Goal: Task Accomplishment & Management: Use online tool/utility

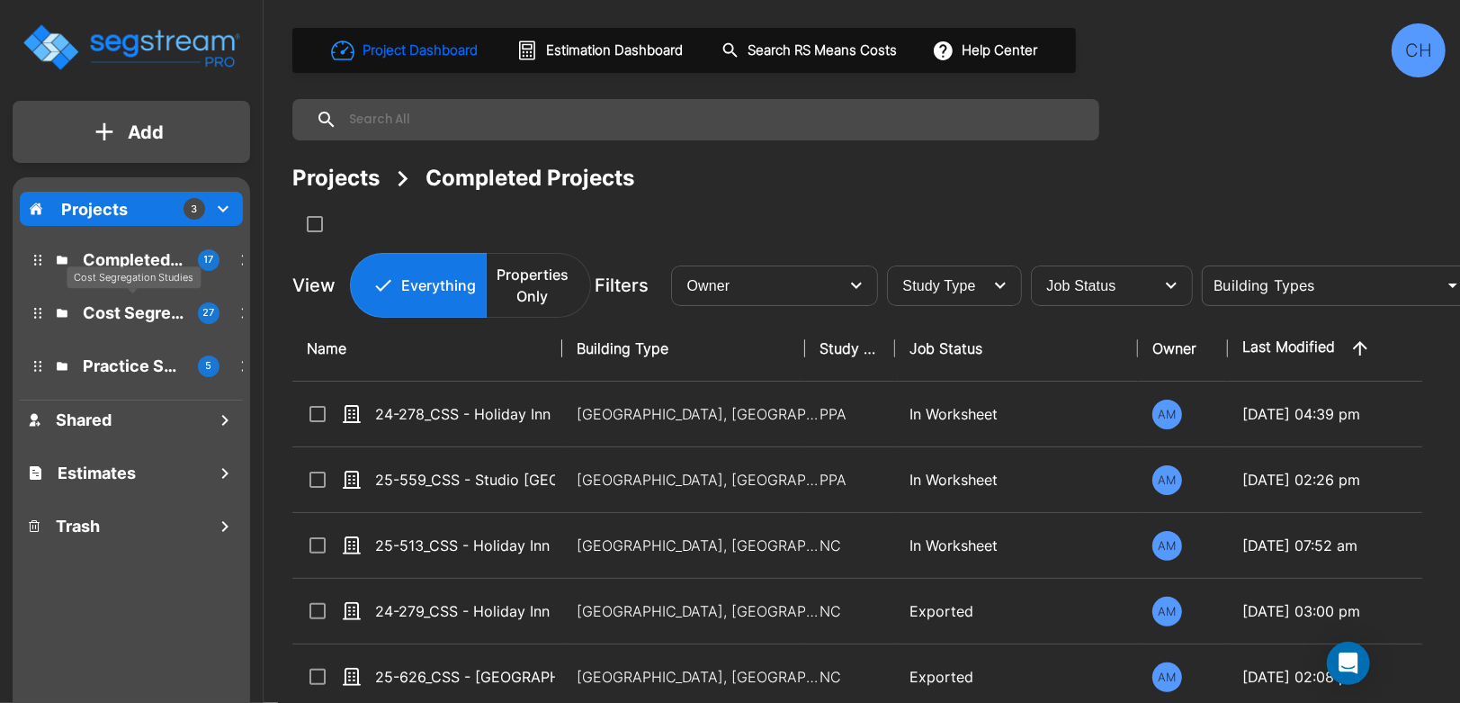
click at [122, 317] on p "Cost Segregation Studies" at bounding box center [133, 313] width 101 height 24
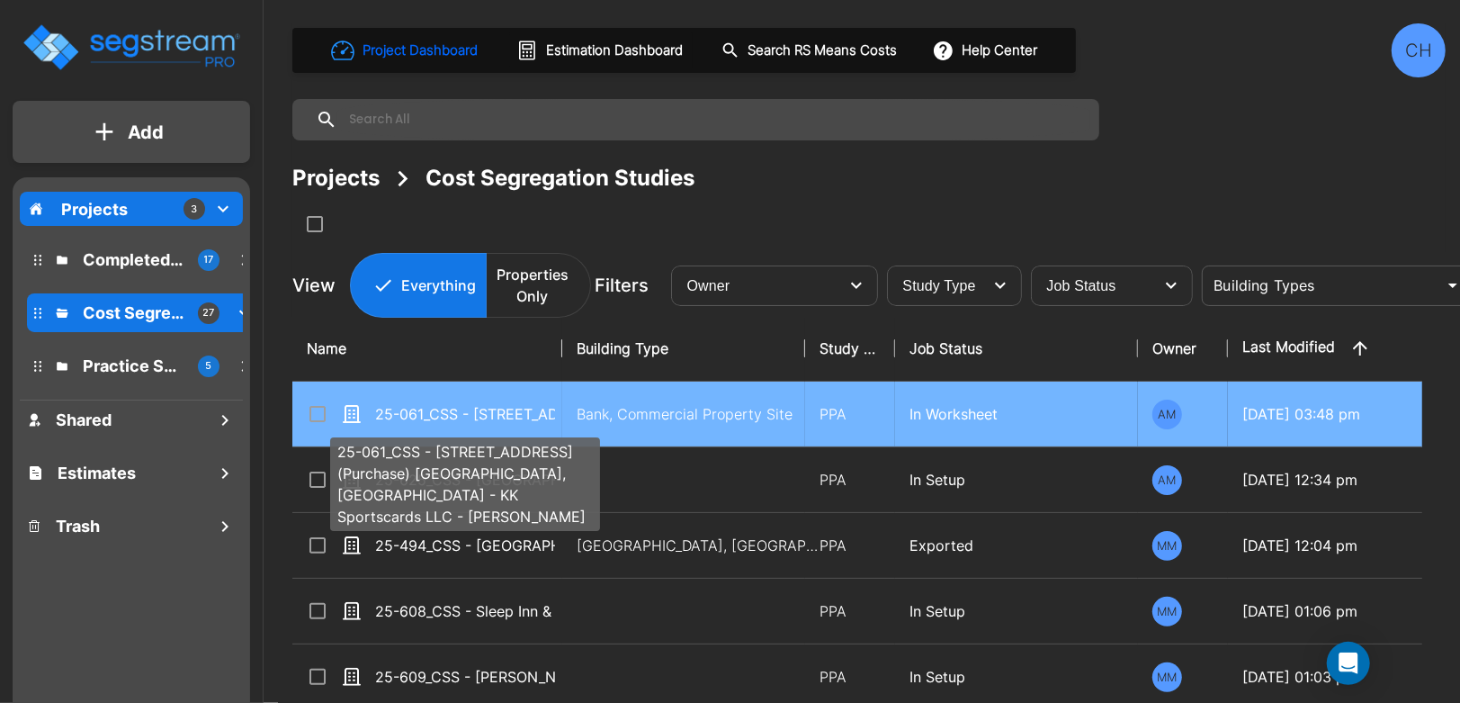
click at [529, 414] on p "25-061_CSS - [STREET_ADDRESS] (Purchase) [GEOGRAPHIC_DATA], [GEOGRAPHIC_DATA] -…" at bounding box center [465, 414] width 180 height 22
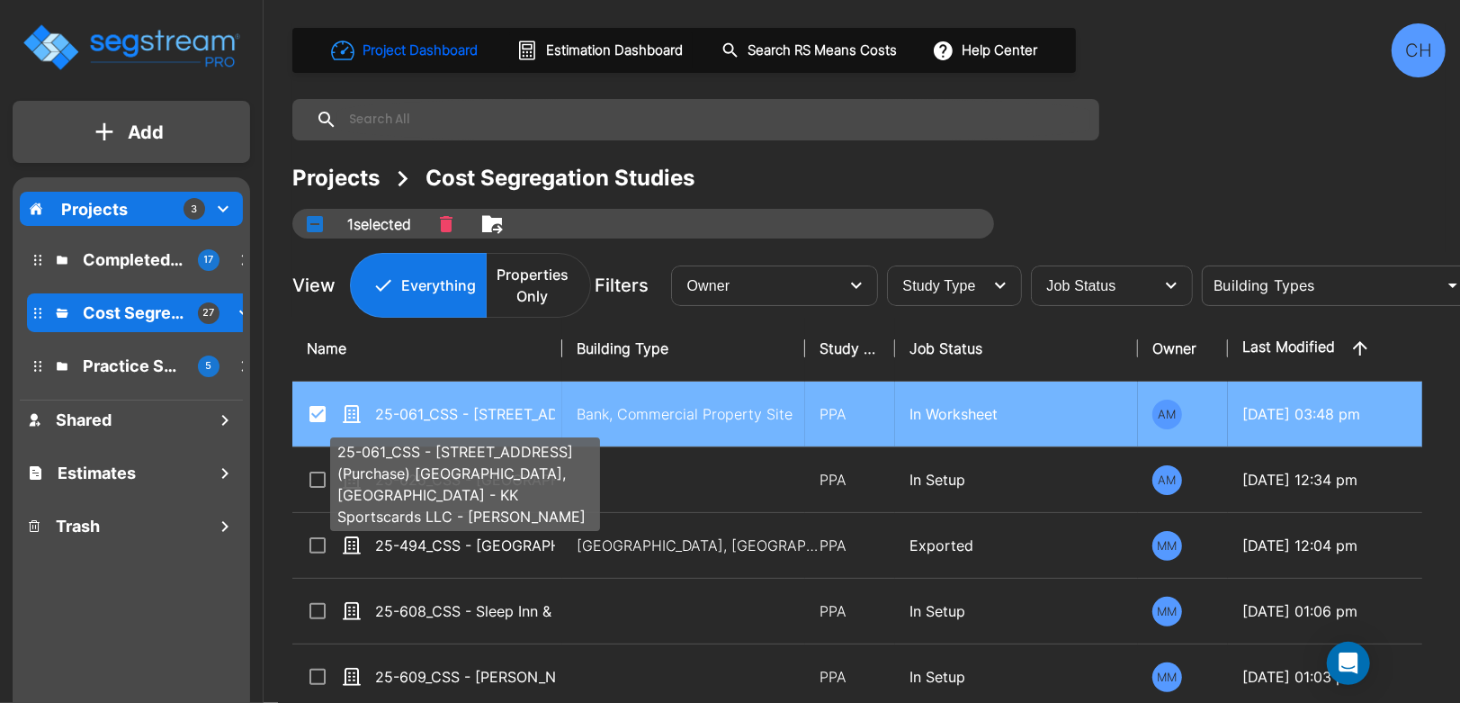
checkbox input "true"
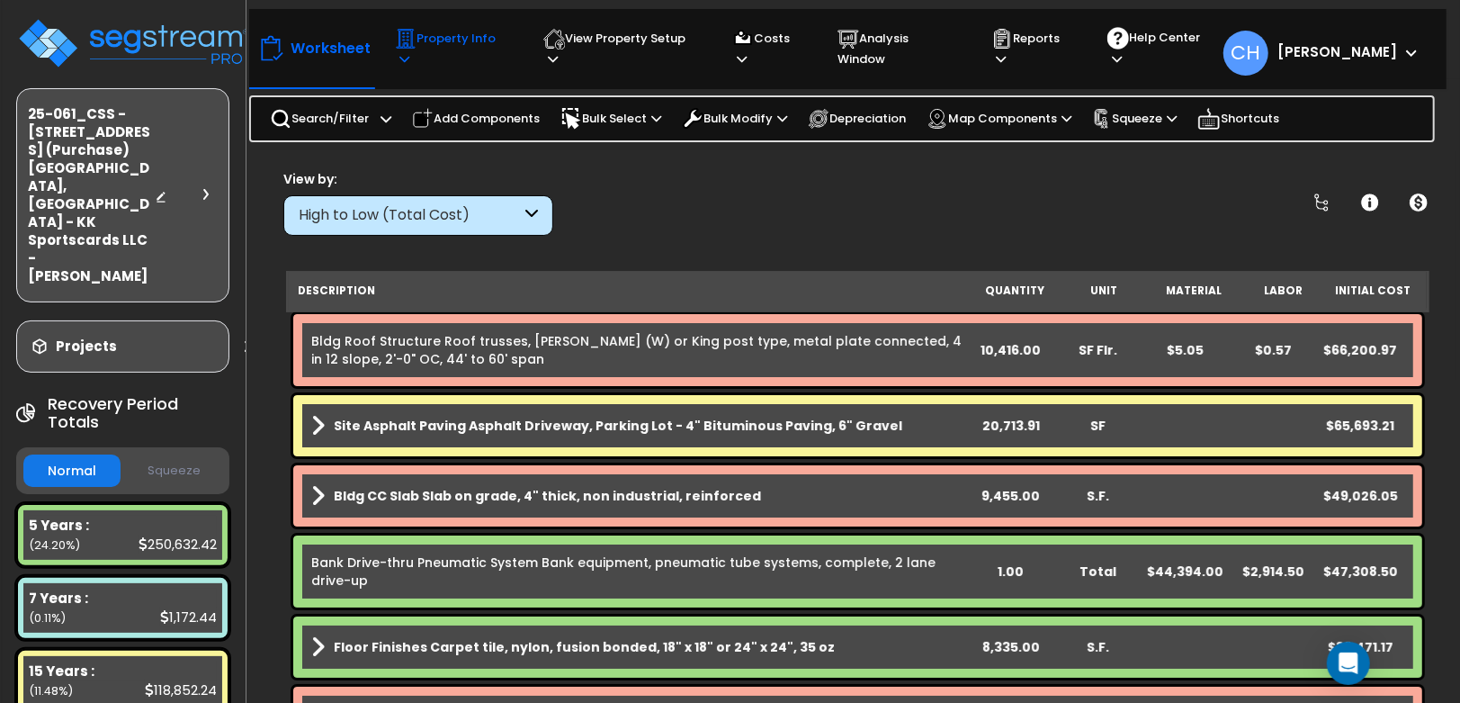
drag, startPoint x: 458, startPoint y: 37, endPoint x: 471, endPoint y: 51, distance: 19.1
click at [457, 37] on p "Property Info" at bounding box center [452, 48] width 114 height 41
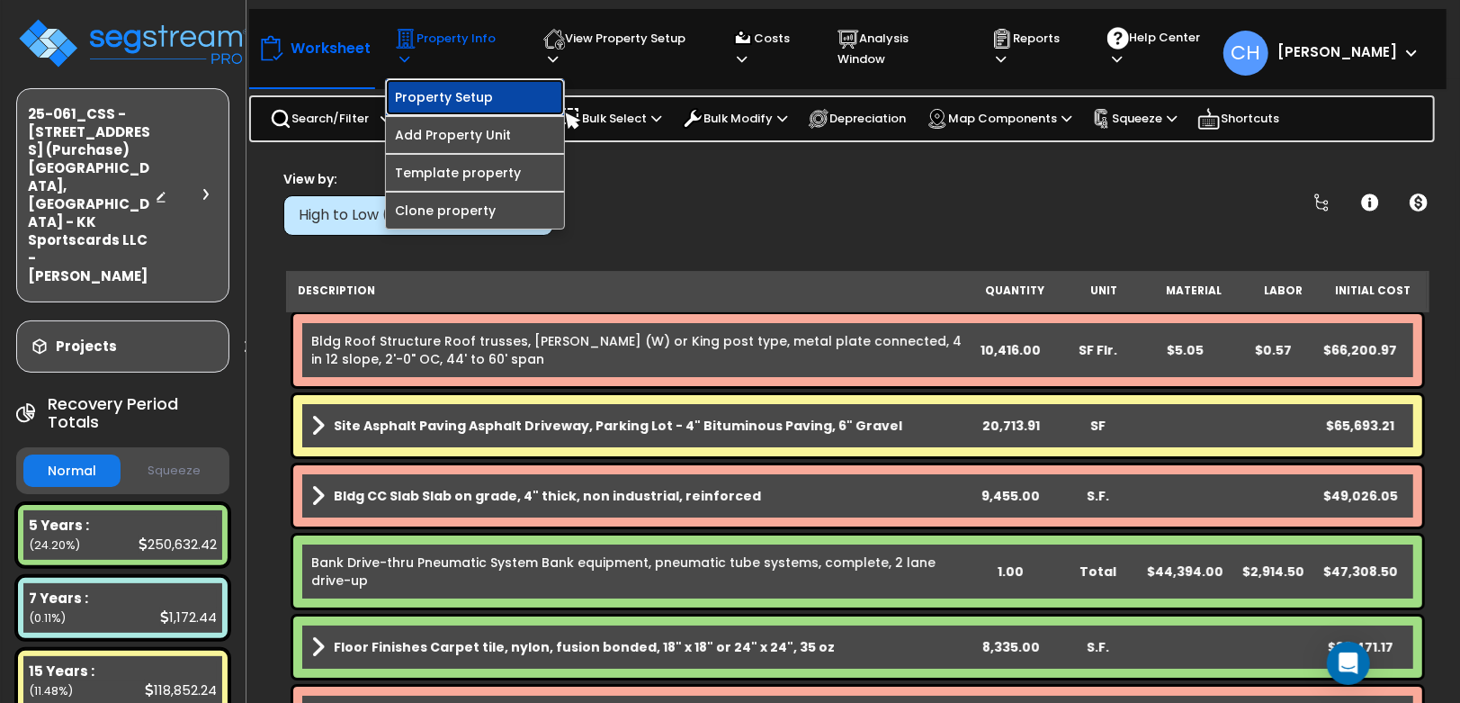
click at [457, 86] on link "Property Setup" at bounding box center [475, 97] width 178 height 36
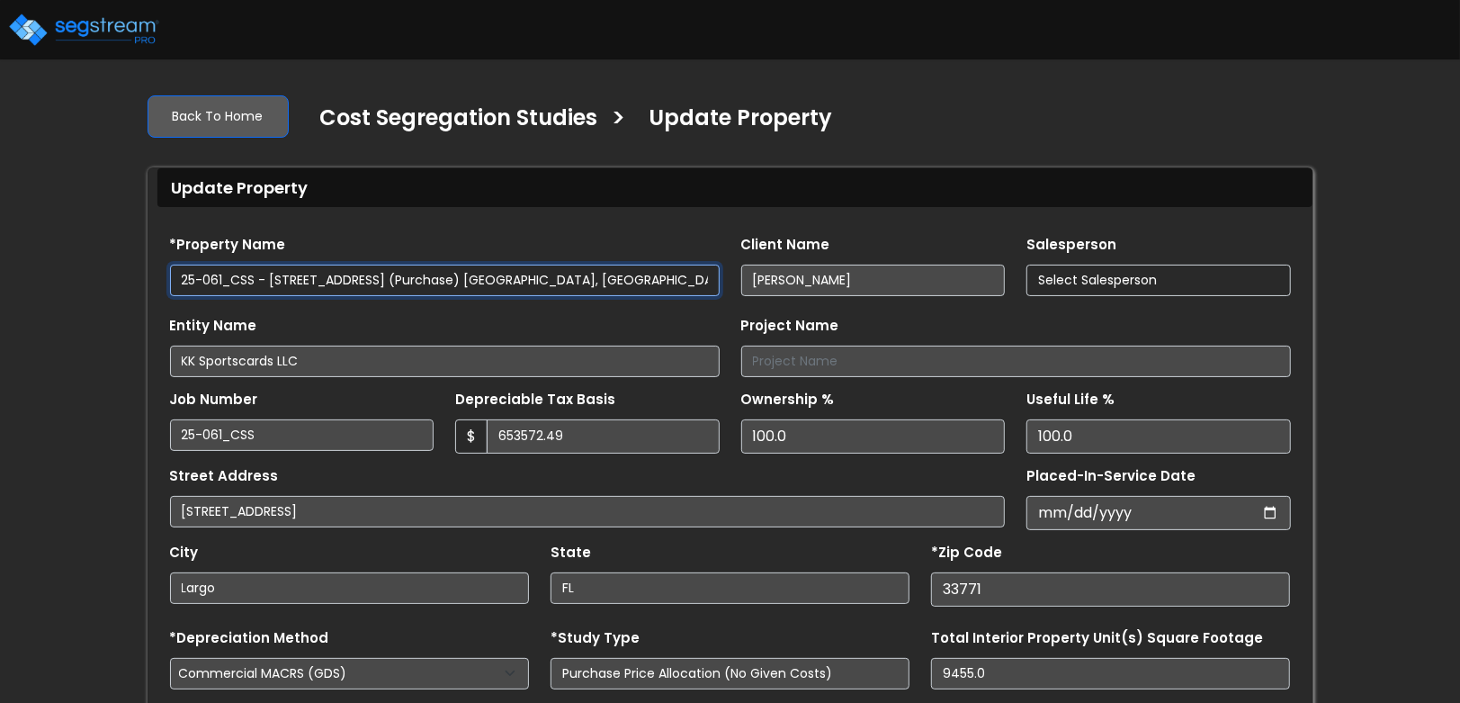
type input "653,572.49"
select select "2023"
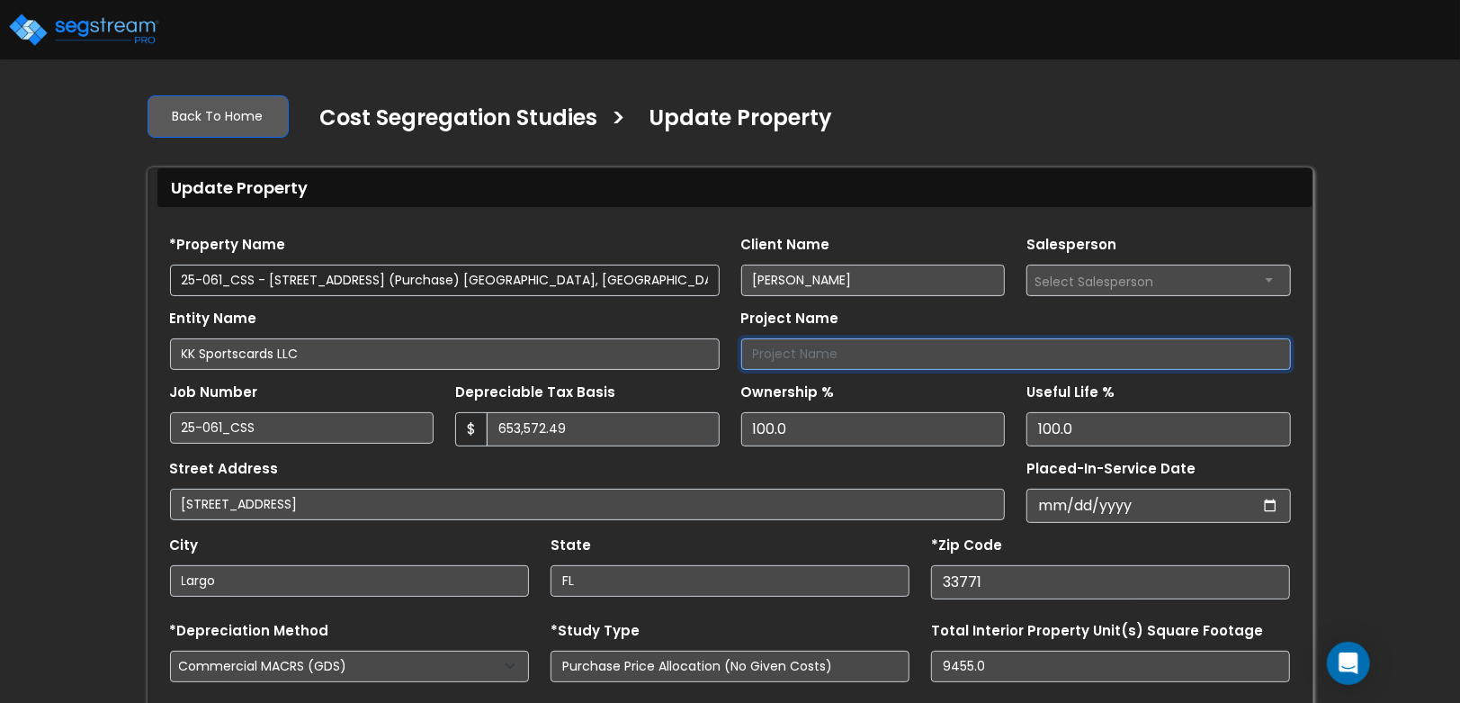
click at [779, 355] on input "Project Name" at bounding box center [1016, 353] width 550 height 31
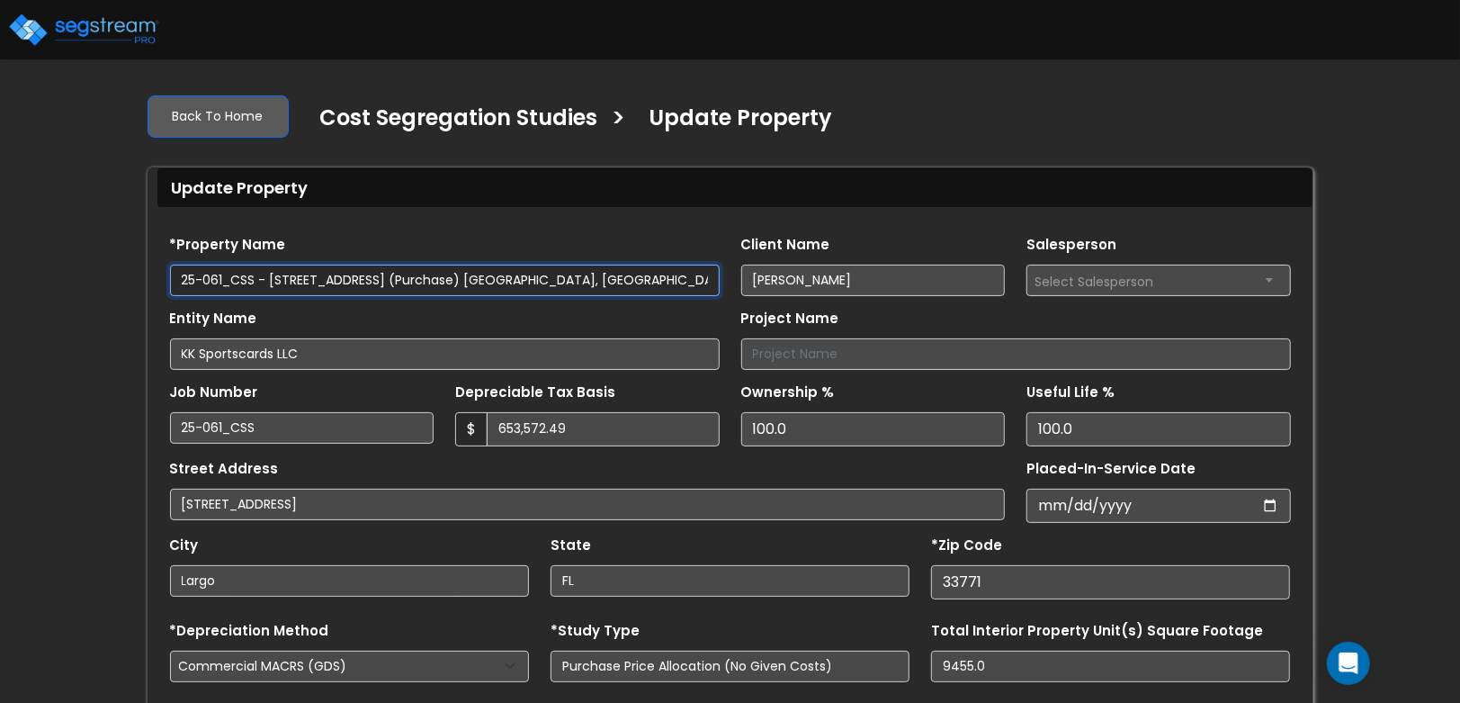
drag, startPoint x: 271, startPoint y: 284, endPoint x: 646, endPoint y: 285, distance: 375.2
click at [644, 285] on input "25-061_CSS - [STREET_ADDRESS] (Purchase) [GEOGRAPHIC_DATA], [GEOGRAPHIC_DATA] -…" at bounding box center [445, 280] width 550 height 31
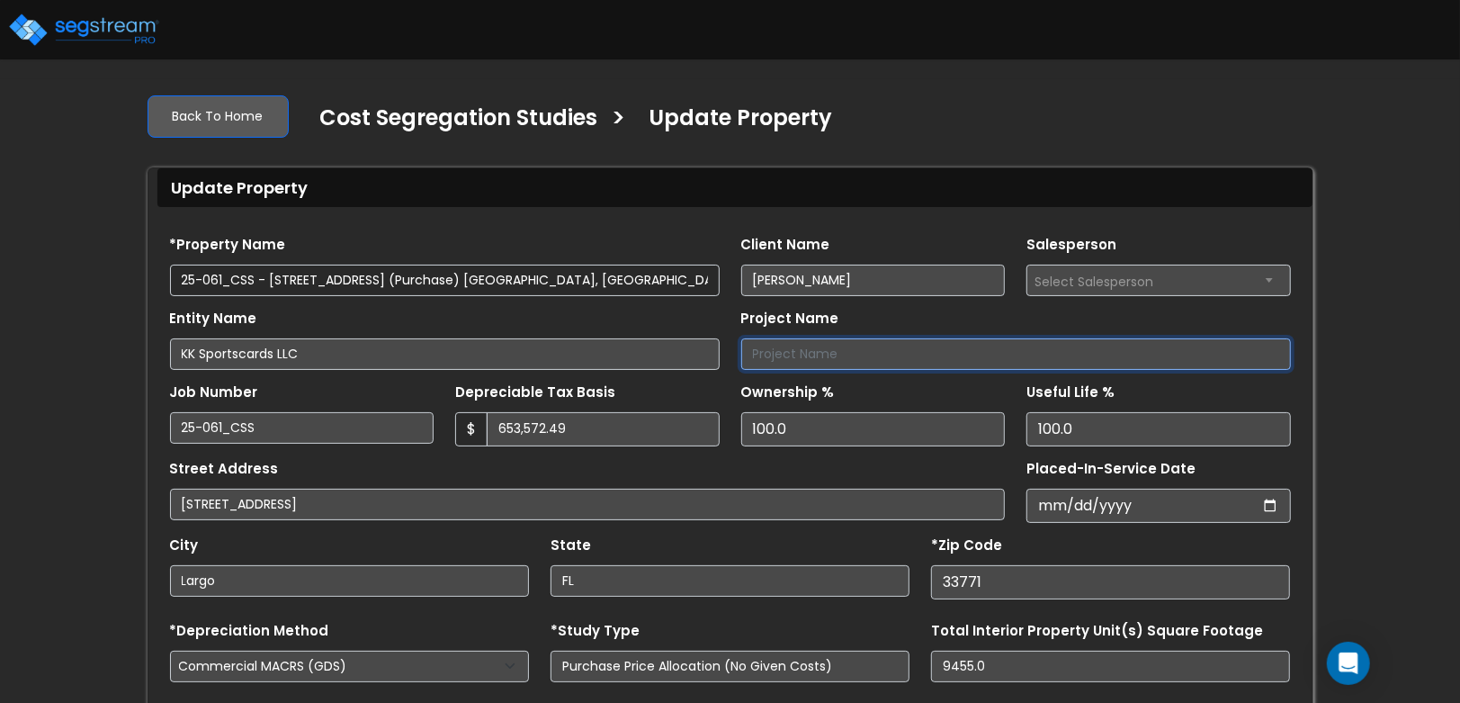
click at [930, 348] on input "Project Name" at bounding box center [1016, 353] width 550 height 31
paste input "10273 Ulmerton Rd (Purchase) Largo, FL - KK Sportscards LLC"
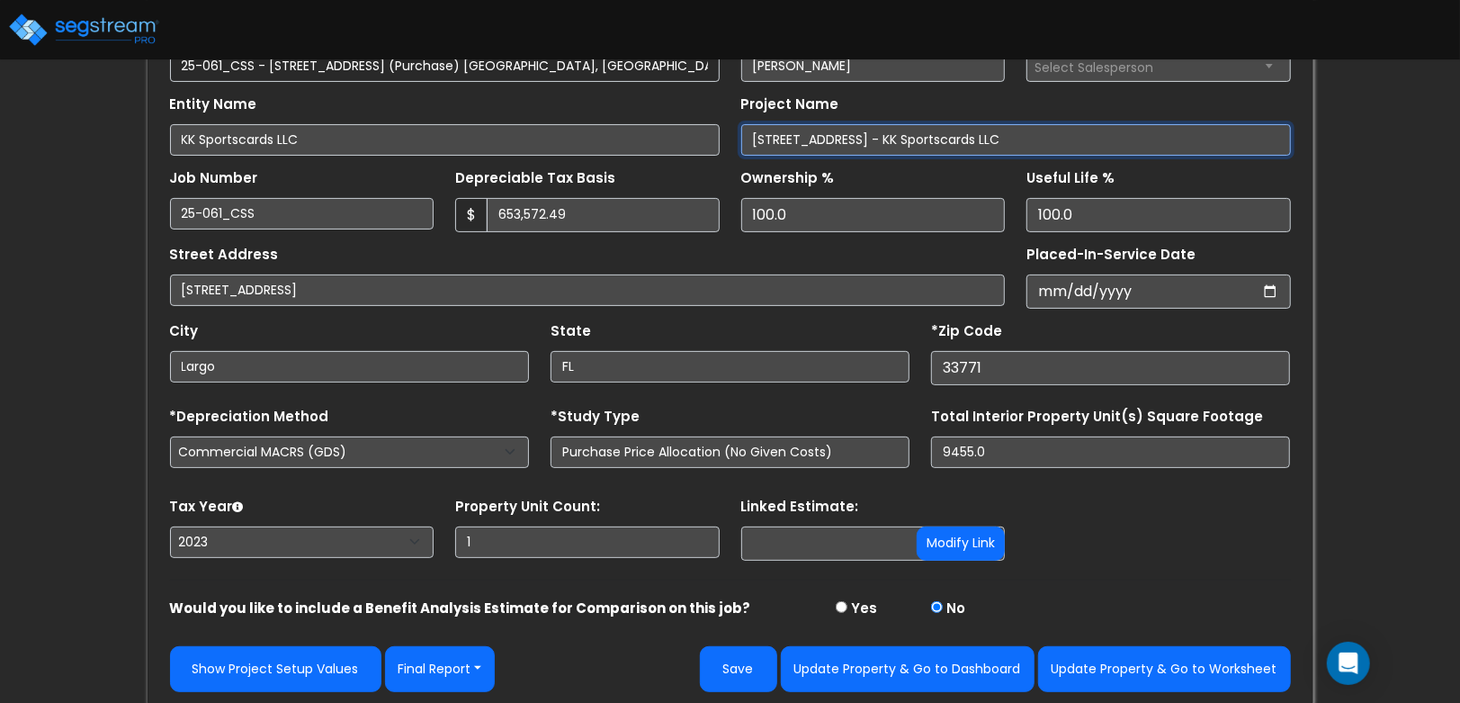
scroll to position [220, 0]
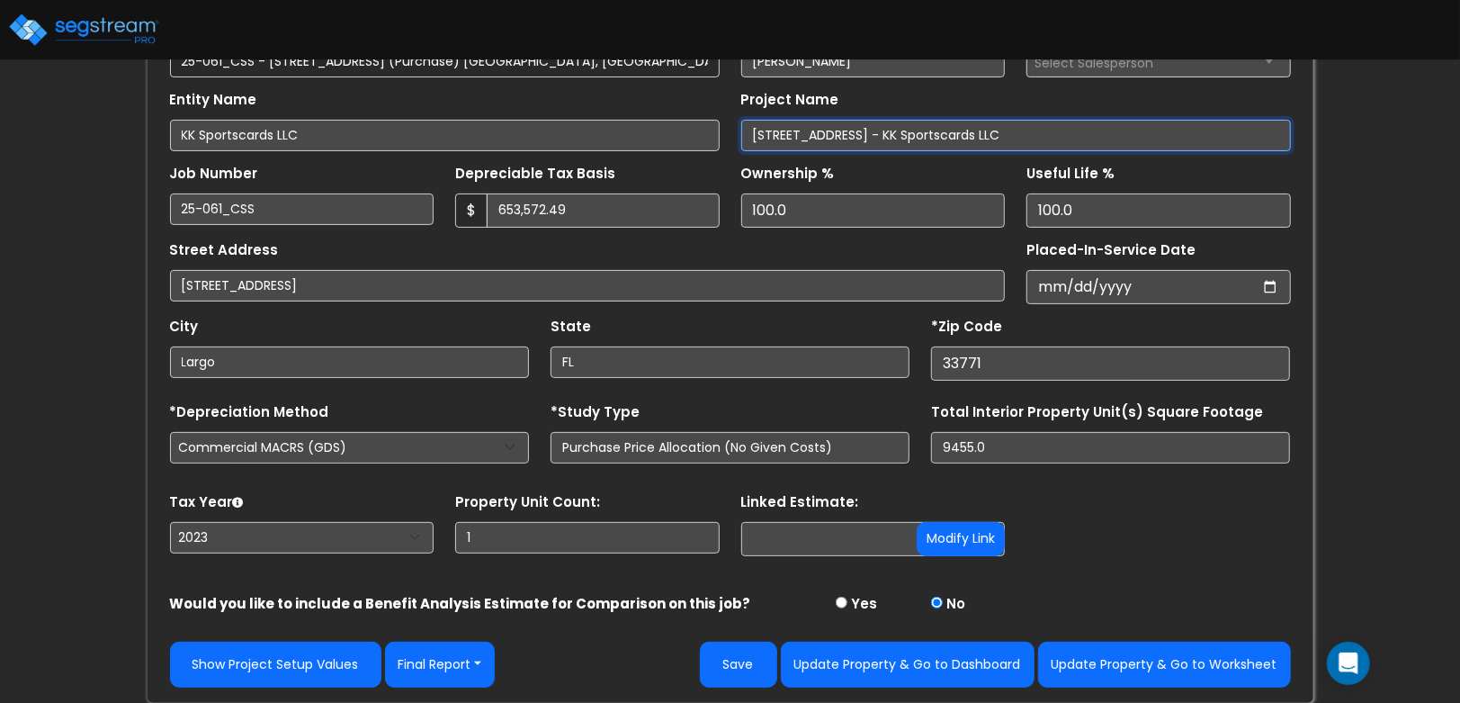
type input "10273 Ulmerton Rd (Purchase) Largo, FL - KK Sportscards LLC"
click at [1112, 500] on div "Tax Year Please Enter The Placed In Service Date First. 2026 2025 2024 2023 Pri…" at bounding box center [730, 525] width 1143 height 72
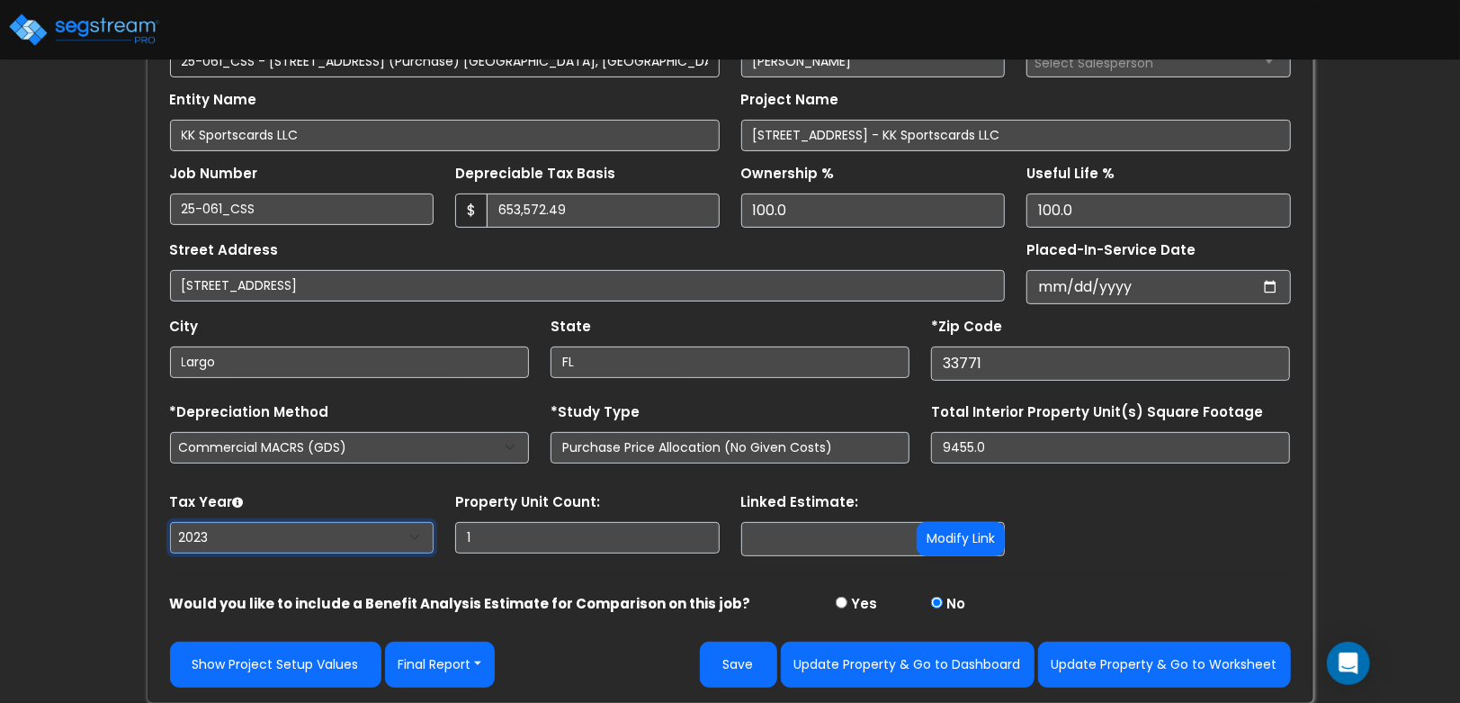
click at [211, 532] on select "2026 2025 2024 2023" at bounding box center [302, 537] width 265 height 31
click at [170, 522] on select "2026 2025 2024 2023" at bounding box center [302, 537] width 265 height 31
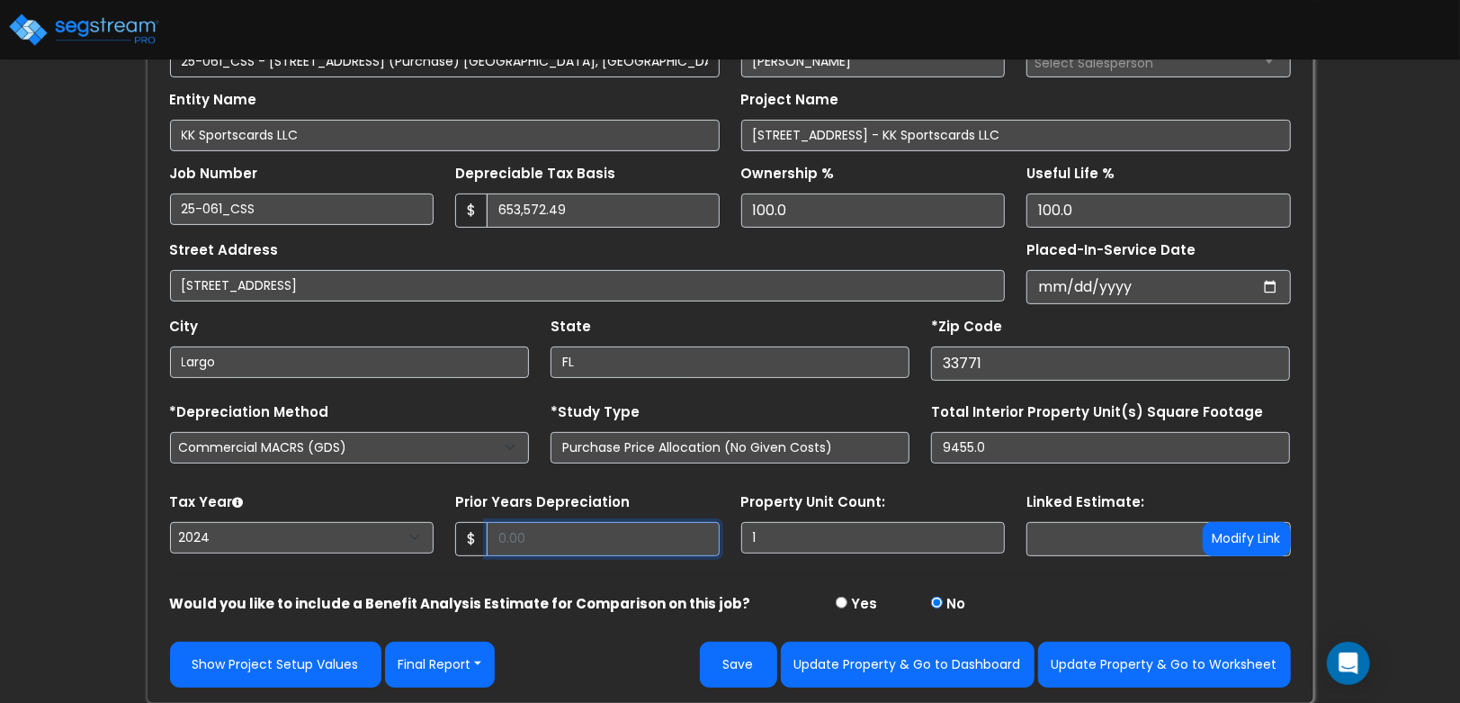
click at [607, 548] on input "Prior Years Depreciation" at bounding box center [603, 539] width 233 height 34
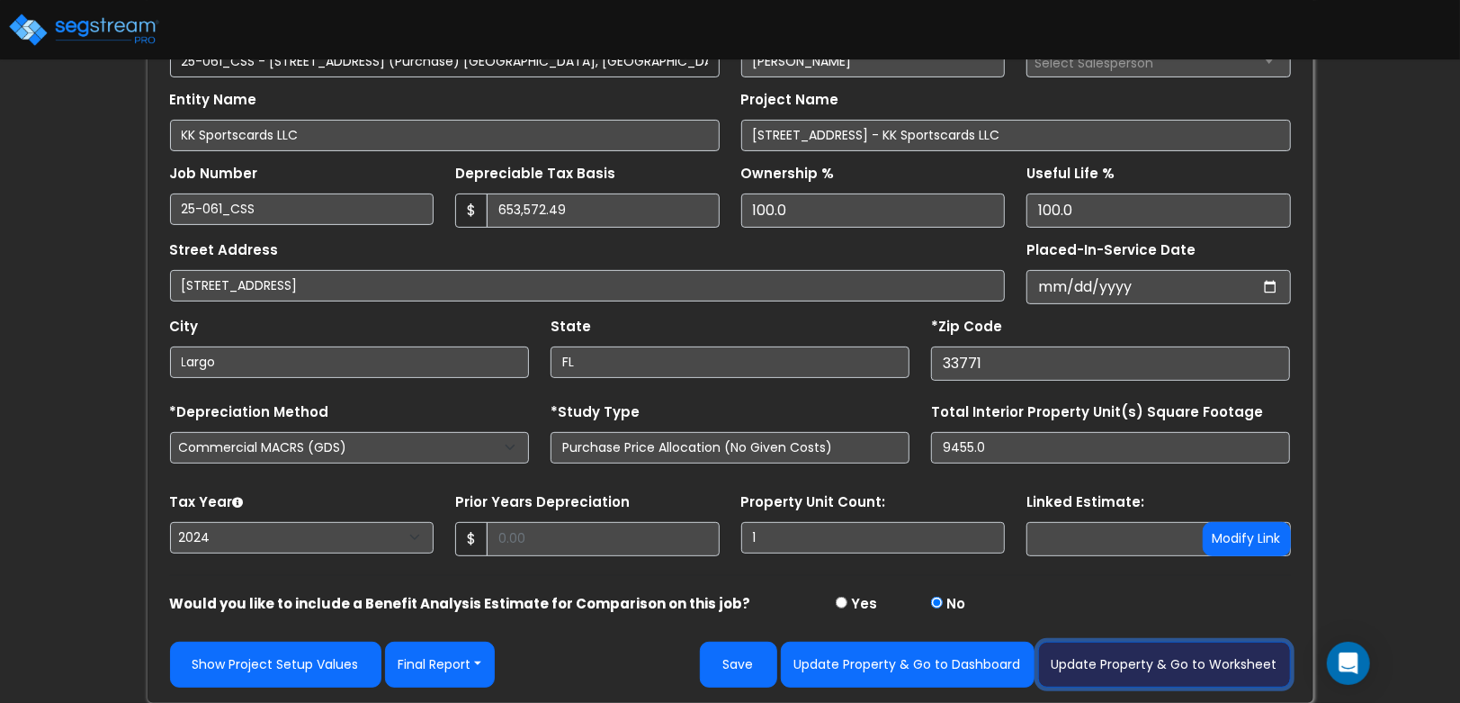
click at [1142, 662] on button "Update Property & Go to Worksheet" at bounding box center [1164, 665] width 253 height 46
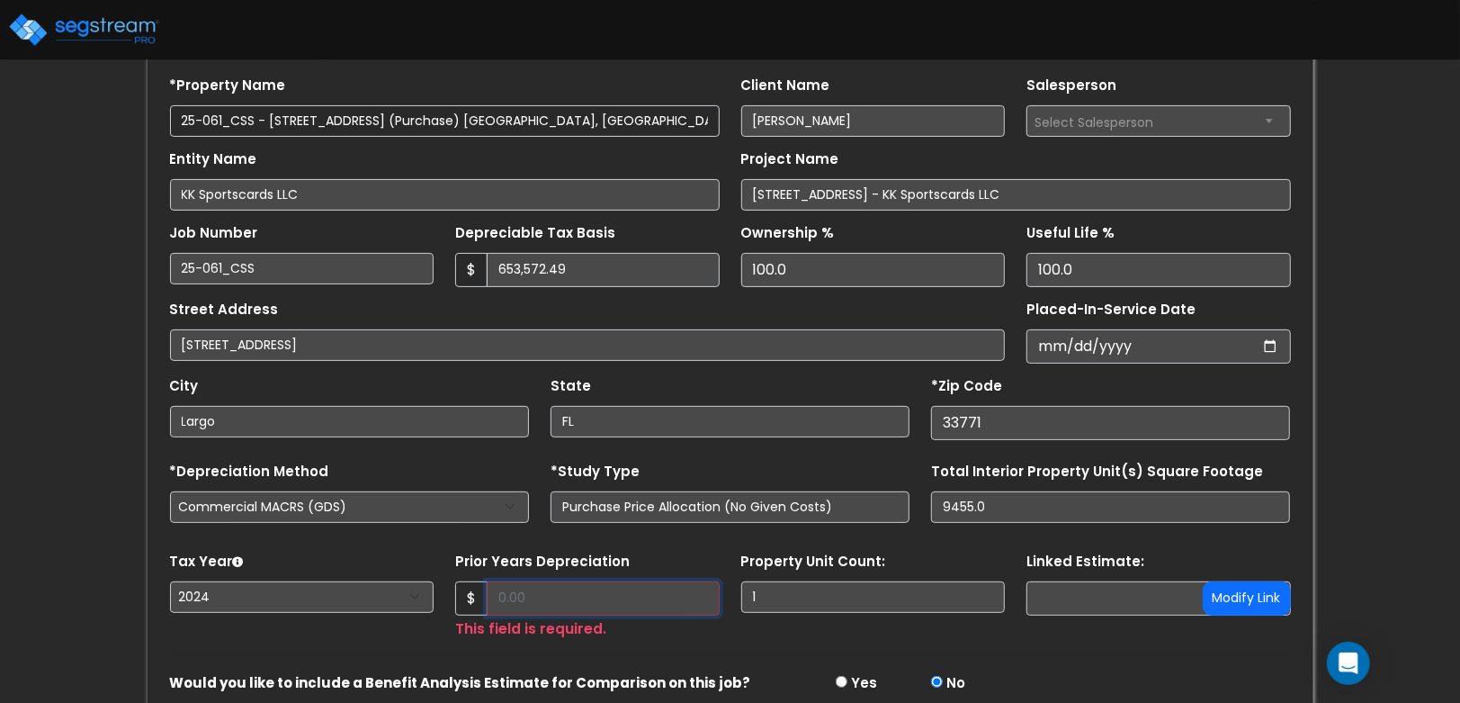
scroll to position [280, 0]
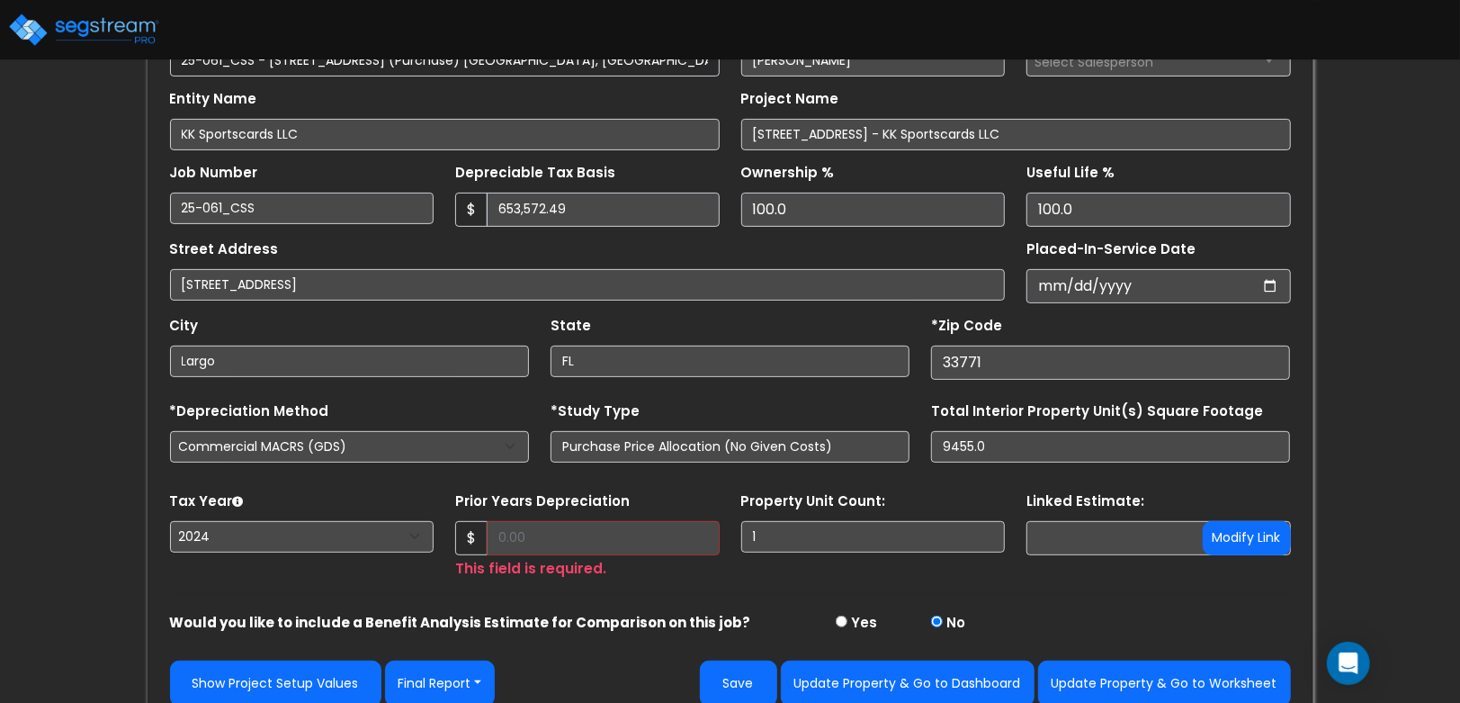
drag, startPoint x: 585, startPoint y: 576, endPoint x: 608, endPoint y: 578, distance: 23.5
click at [585, 577] on small "This field is required." at bounding box center [530, 568] width 151 height 21
click at [615, 535] on input "Prior Years Depreciation" at bounding box center [603, 538] width 233 height 34
click at [657, 572] on div "$ This field is required." at bounding box center [587, 550] width 265 height 58
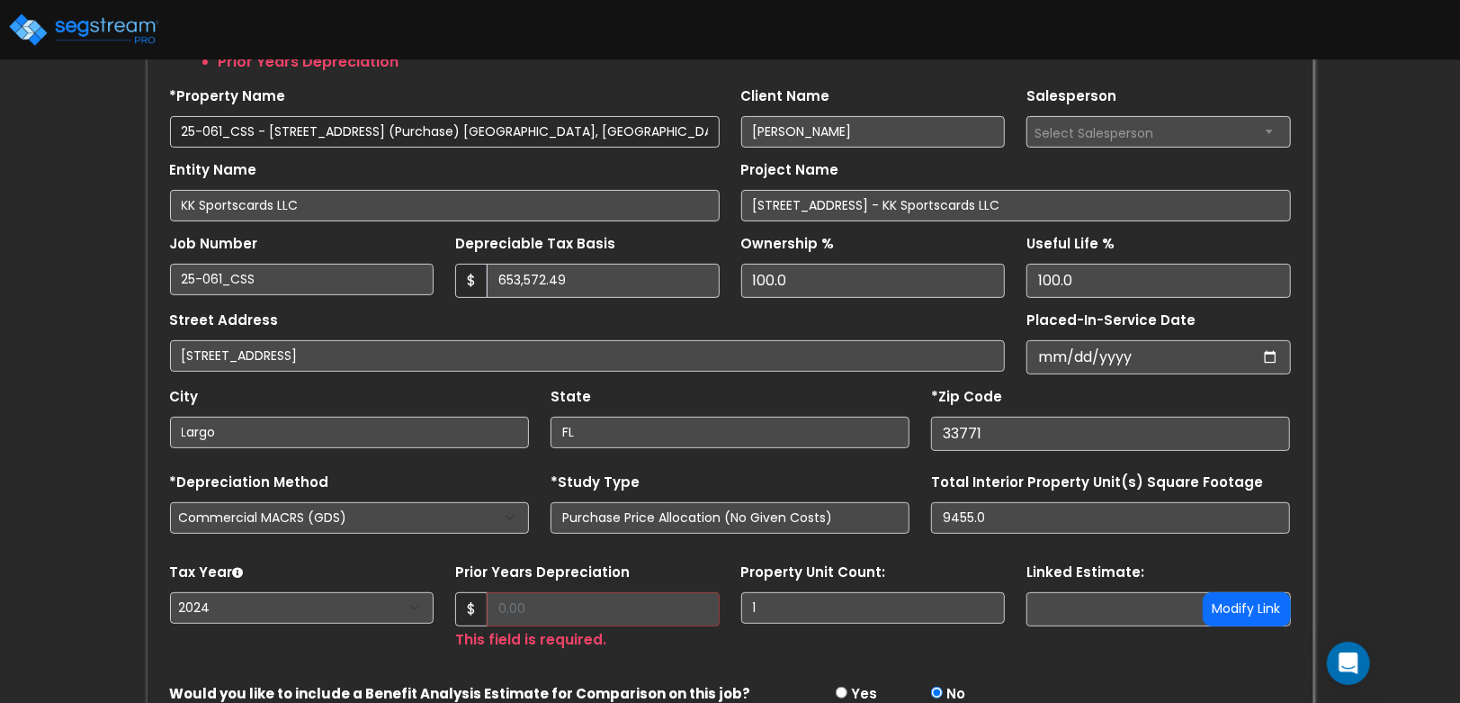
scroll to position [195, 0]
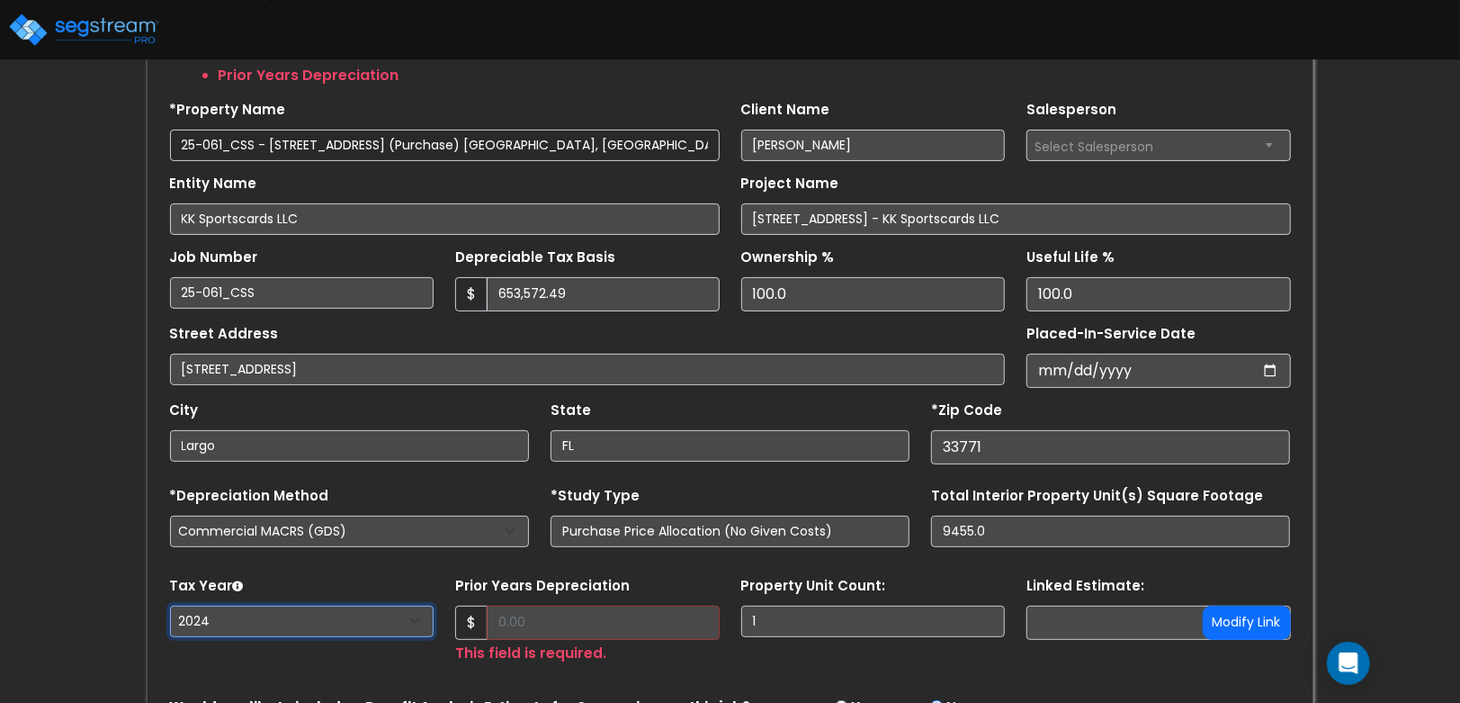
click at [356, 616] on select "2026 2025 2024 2023" at bounding box center [302, 621] width 265 height 31
select select "2023"
click at [170, 606] on select "2026 2025 2024 2023" at bounding box center [302, 621] width 265 height 31
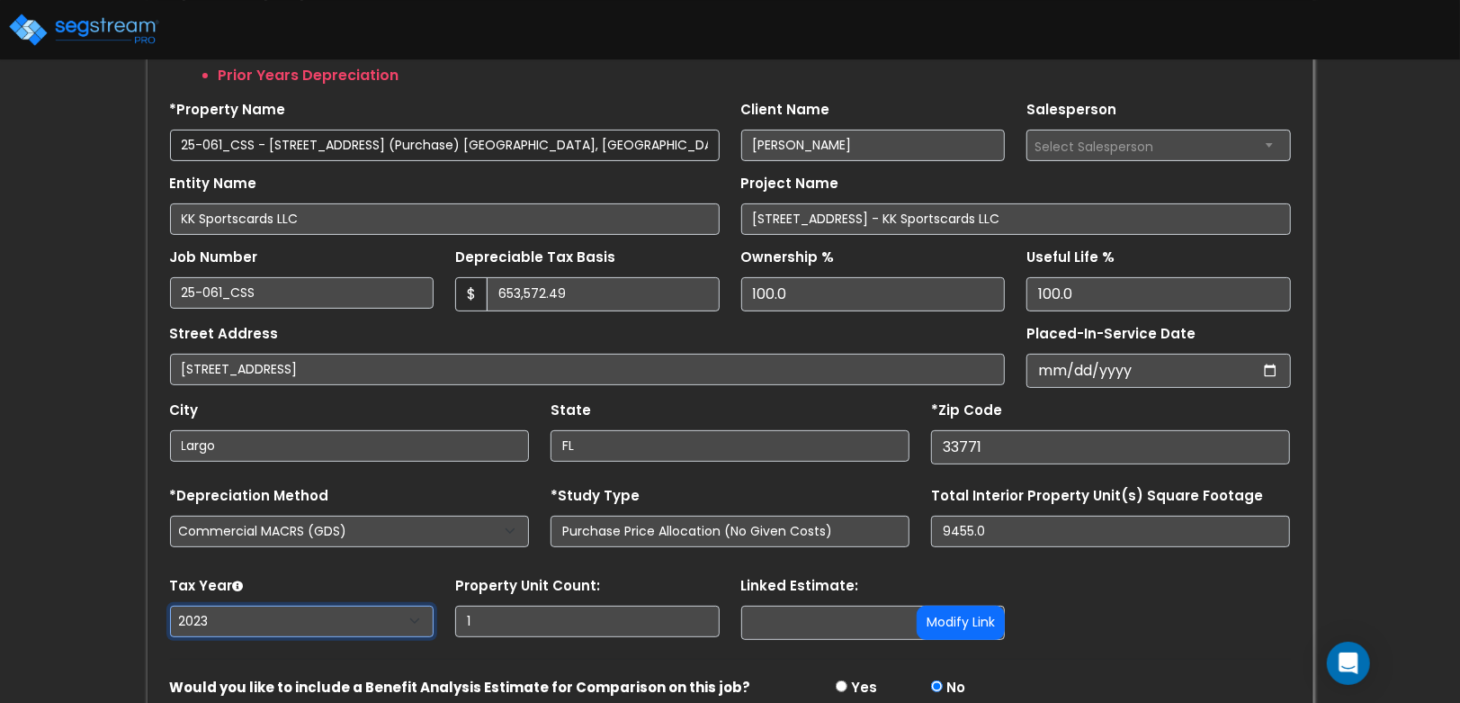
scroll to position [280, 0]
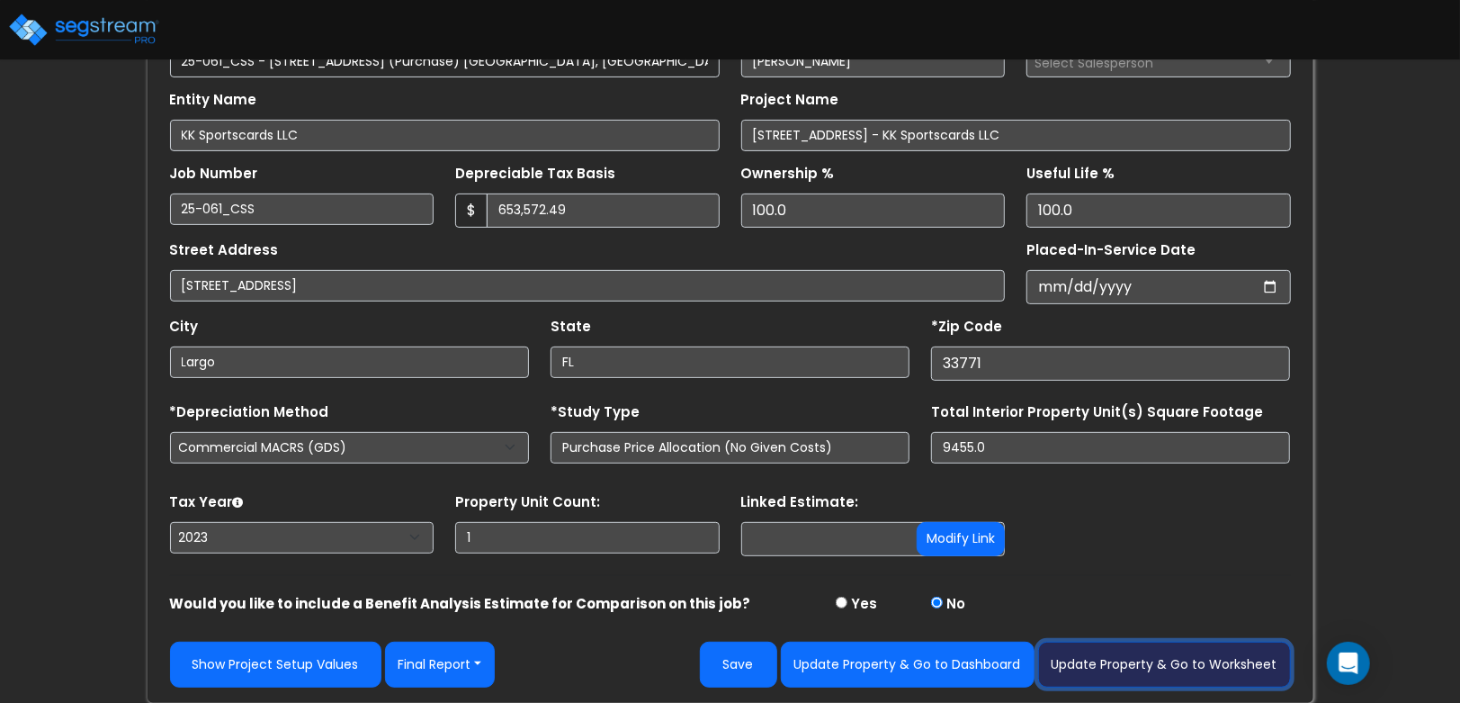
click at [1227, 672] on button "Update Property & Go to Worksheet" at bounding box center [1164, 665] width 253 height 46
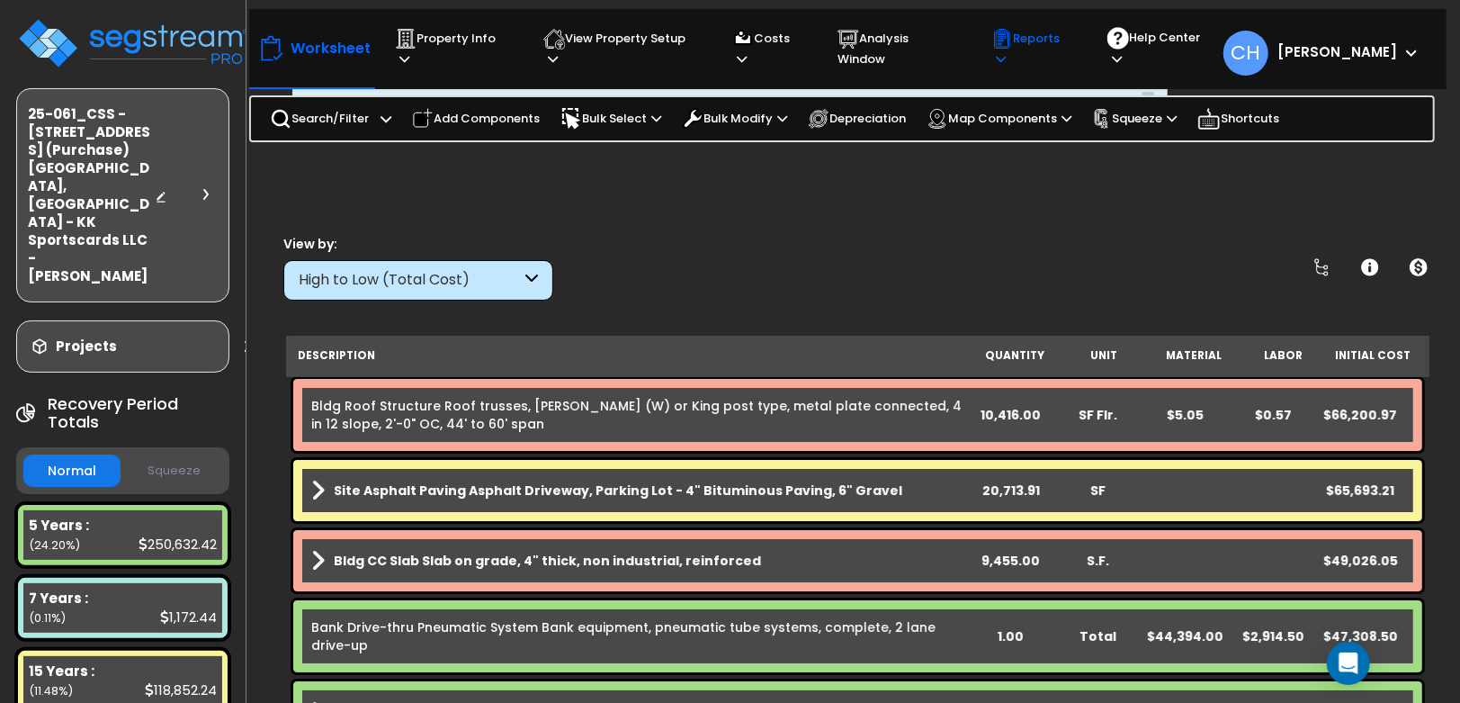
click at [1047, 45] on p "Reports" at bounding box center [1033, 48] width 82 height 41
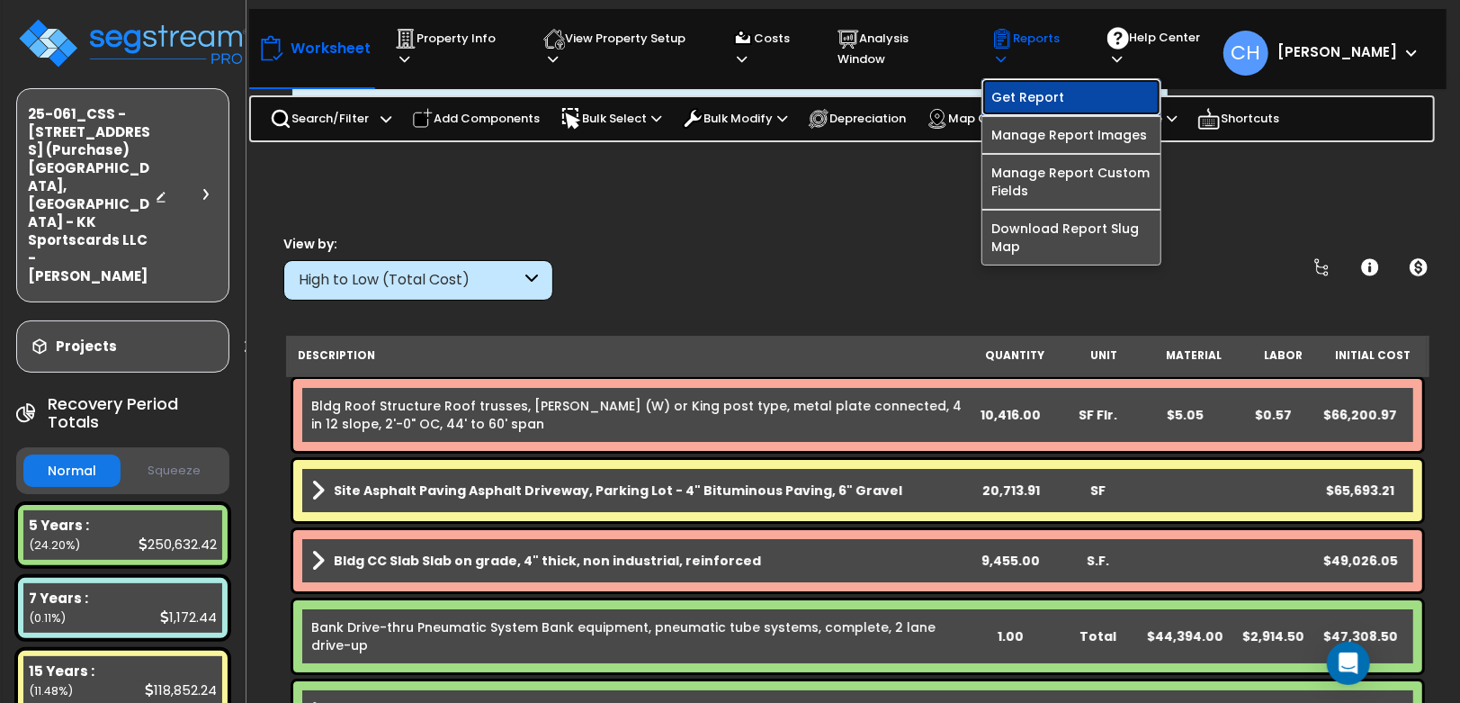
click at [1050, 86] on link "Get Report" at bounding box center [1072, 97] width 178 height 36
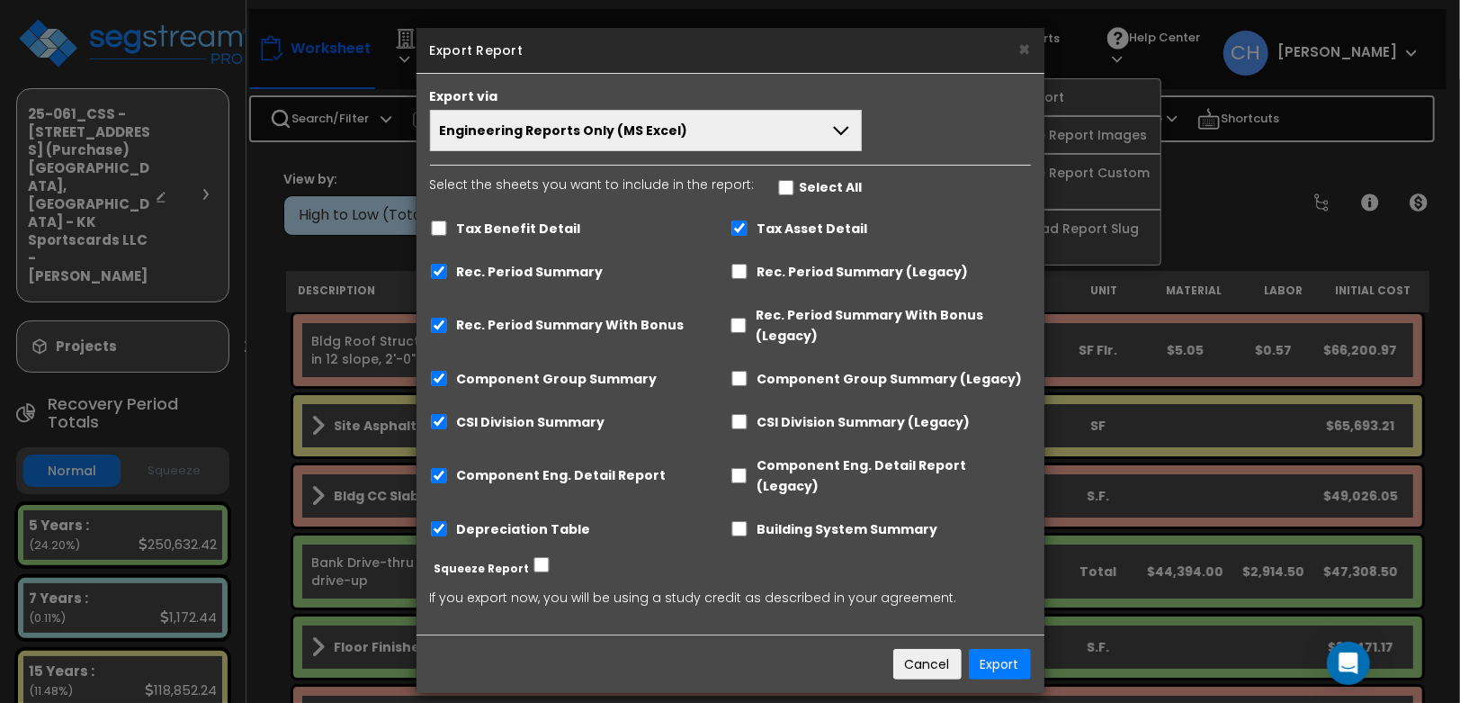
click at [607, 129] on span "Engineering Reports Only (MS Excel)" at bounding box center [564, 130] width 248 height 18
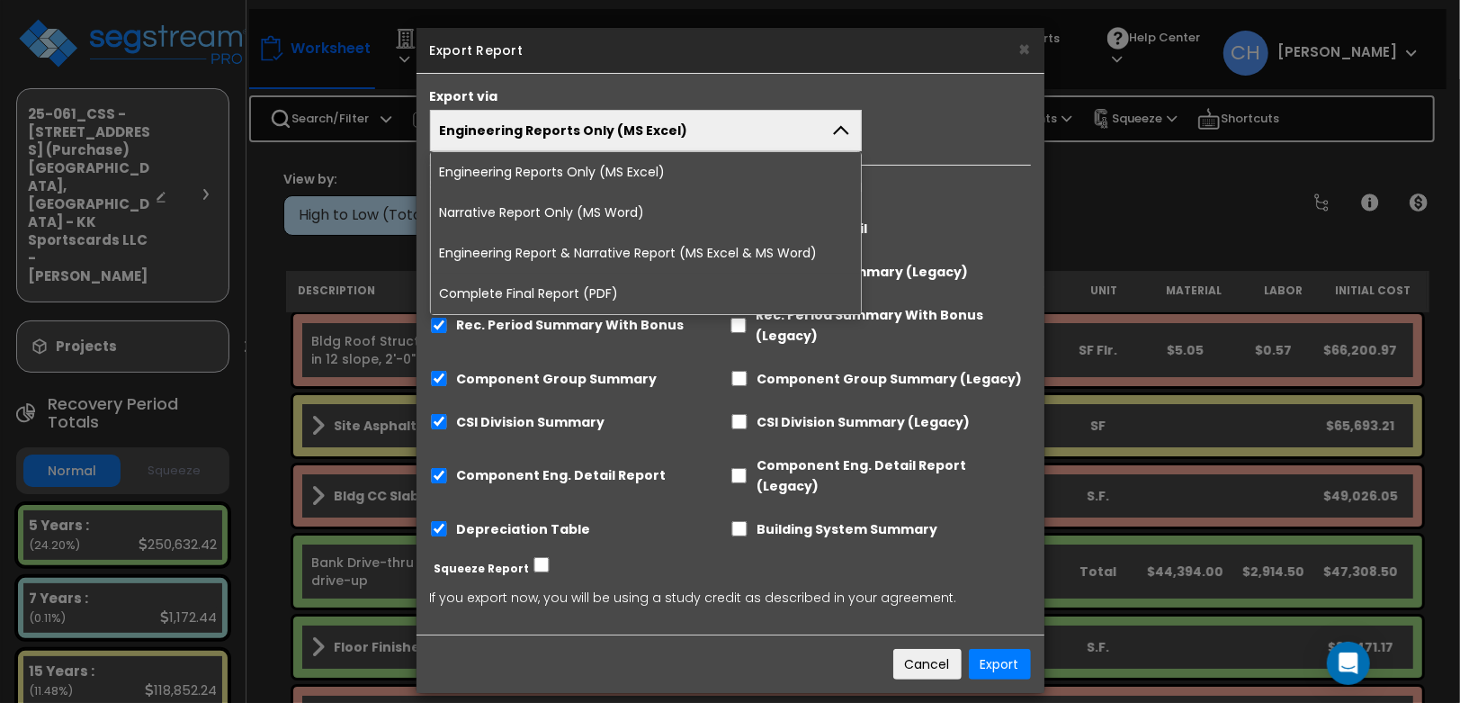
click at [963, 205] on div "Select the sheets you want to include in the report: Select All Tax Benefit Det…" at bounding box center [731, 364] width 628 height 379
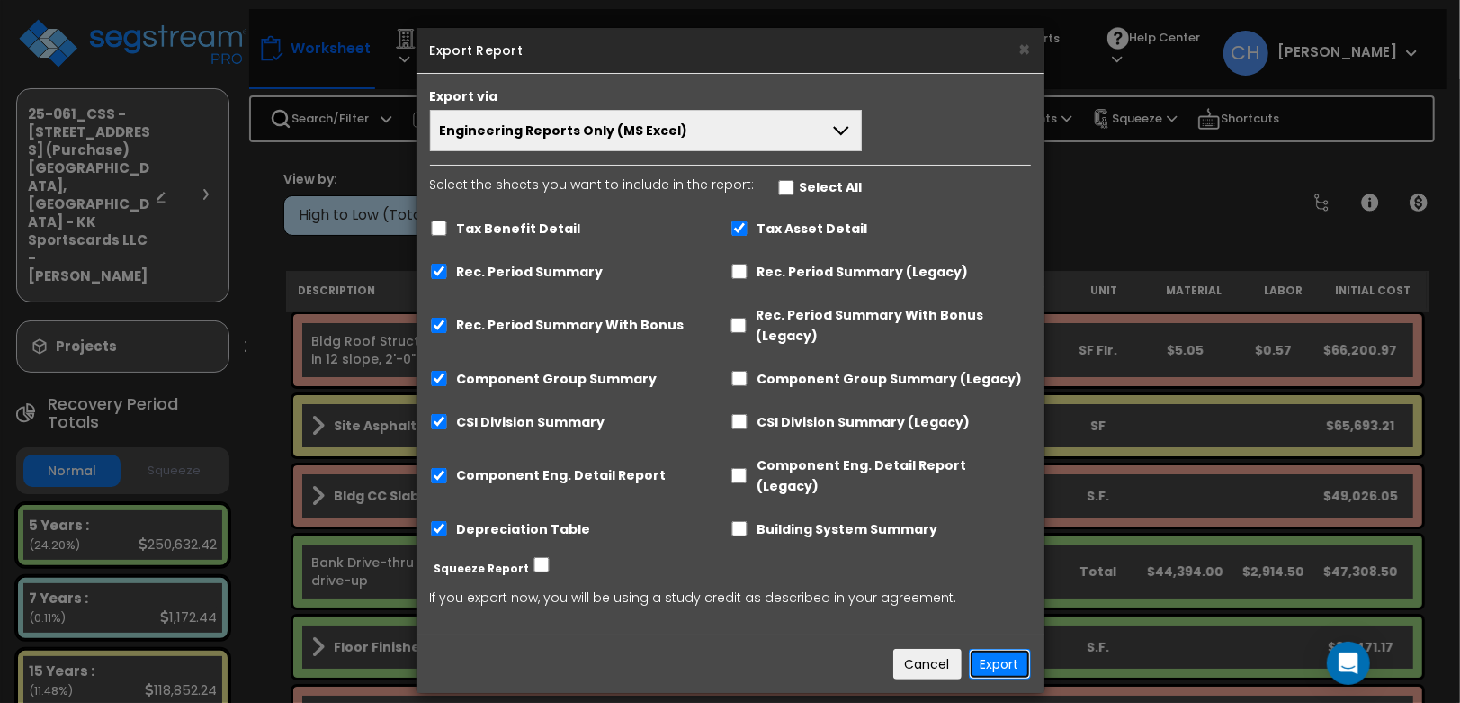
click at [1009, 649] on button "Export" at bounding box center [1000, 664] width 62 height 31
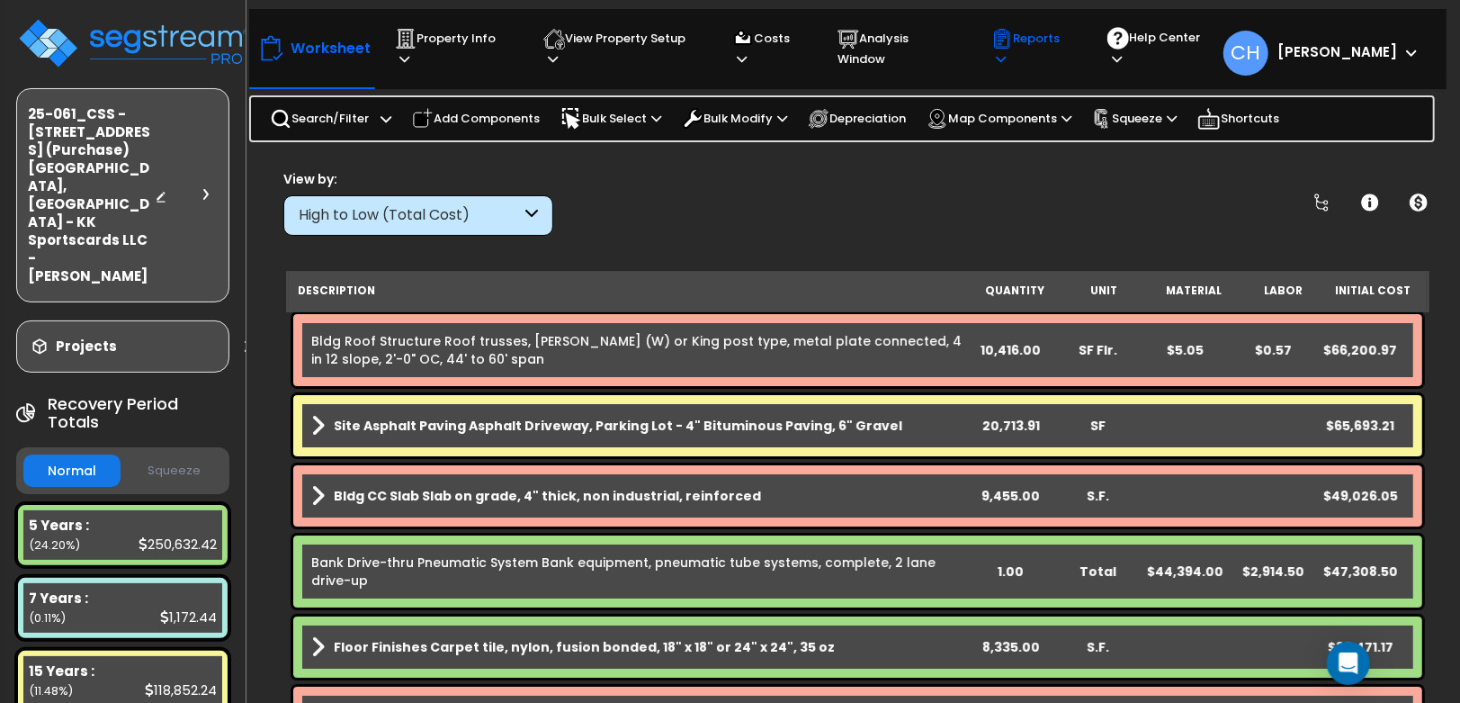
click at [1074, 38] on p "Reports" at bounding box center [1033, 48] width 82 height 41
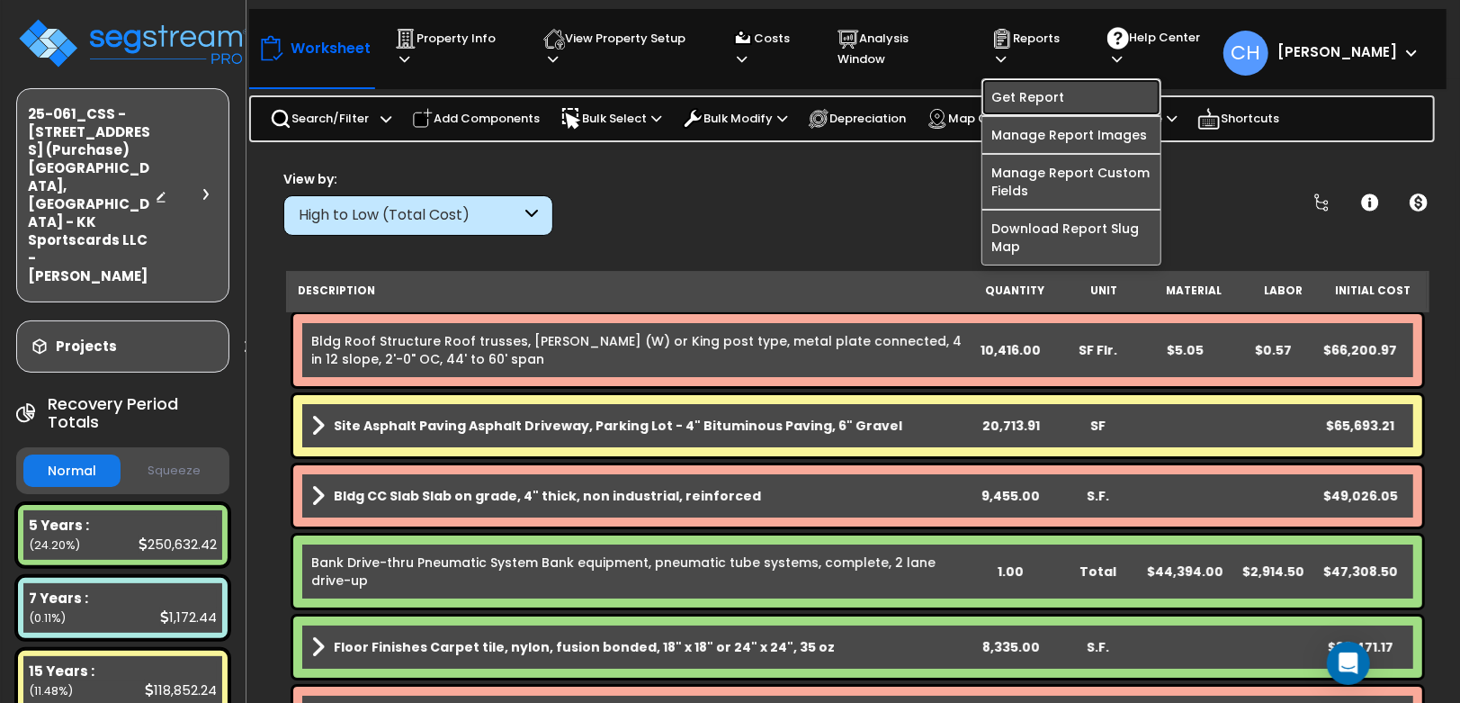
drag, startPoint x: 1068, startPoint y: 84, endPoint x: 1200, endPoint y: 60, distance: 134.3
click at [1068, 84] on link "Get Report" at bounding box center [1072, 97] width 178 height 36
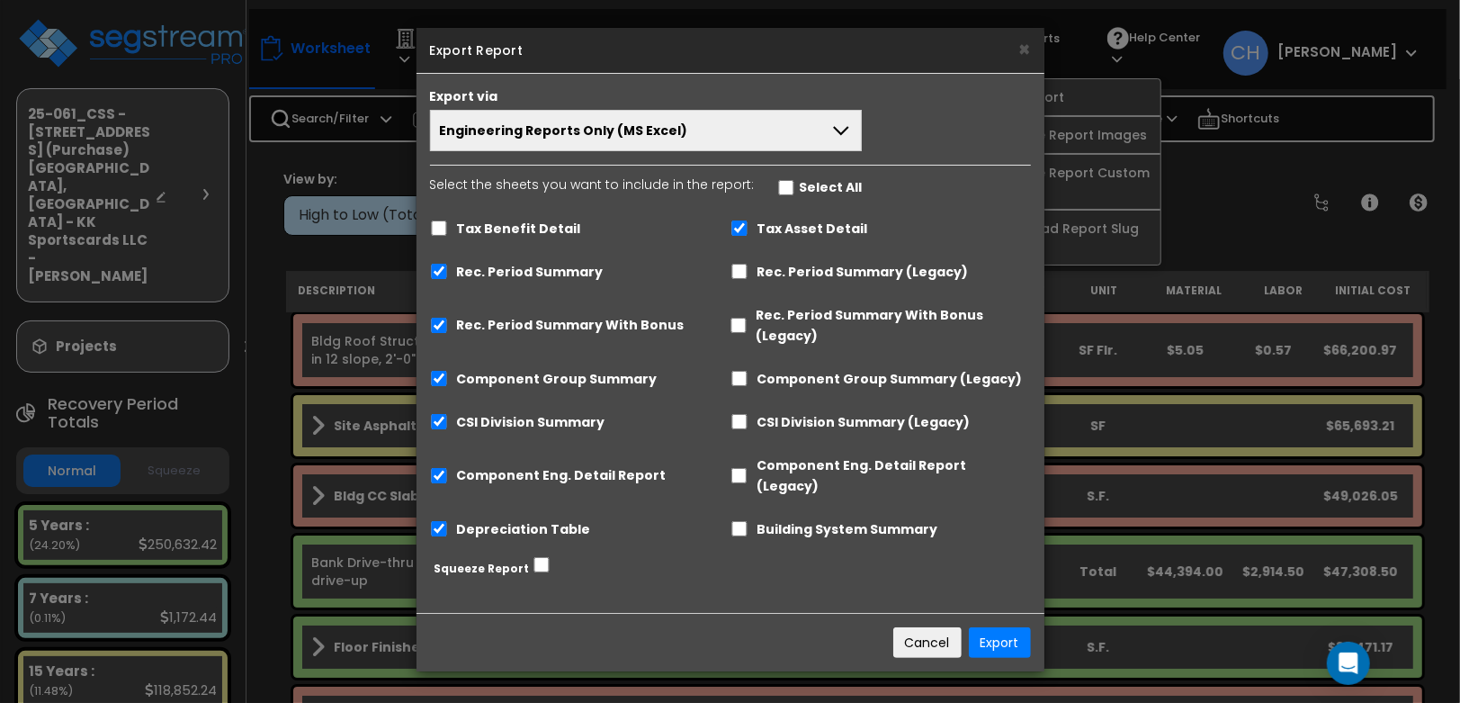
click at [606, 129] on span "Engineering Reports Only (MS Excel)" at bounding box center [564, 130] width 248 height 18
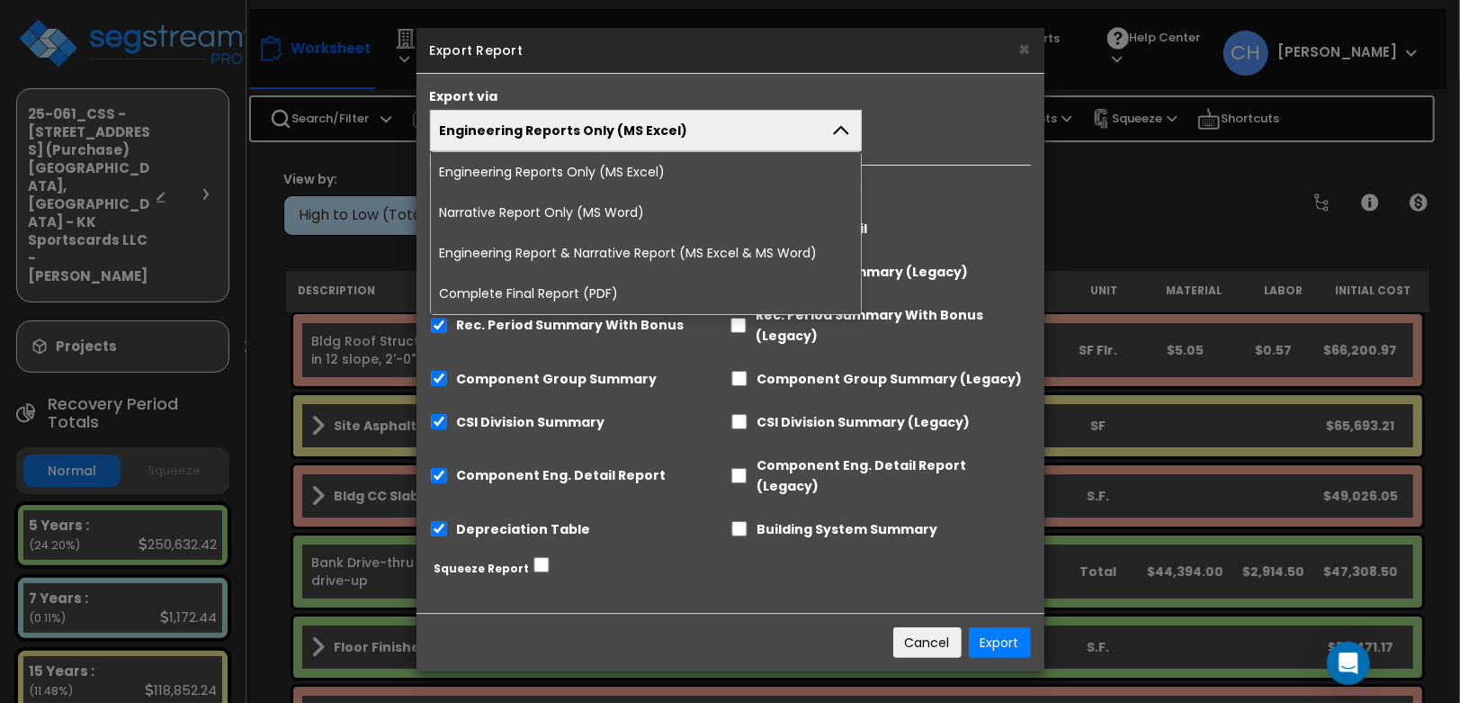
click at [536, 290] on li "Complete Final Report (PDF)" at bounding box center [646, 294] width 431 height 40
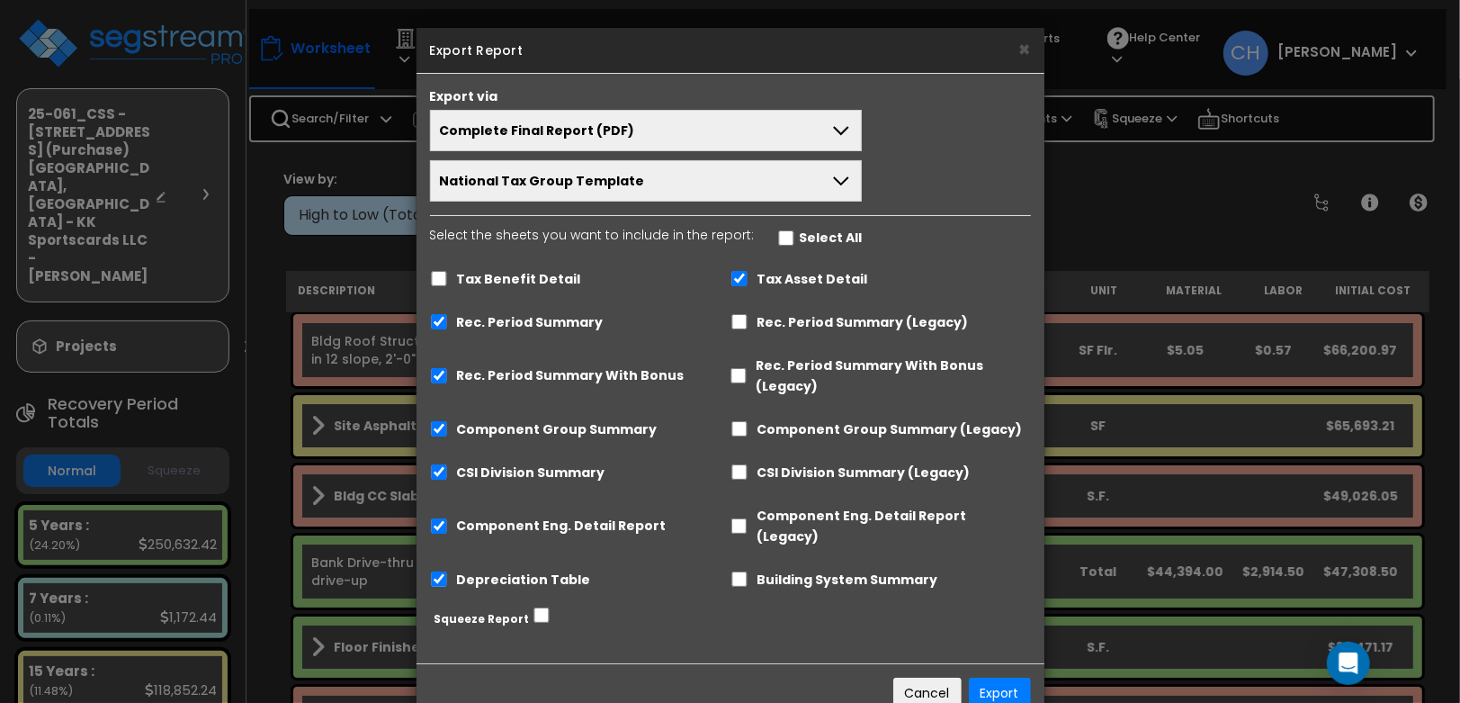
scroll to position [28, 0]
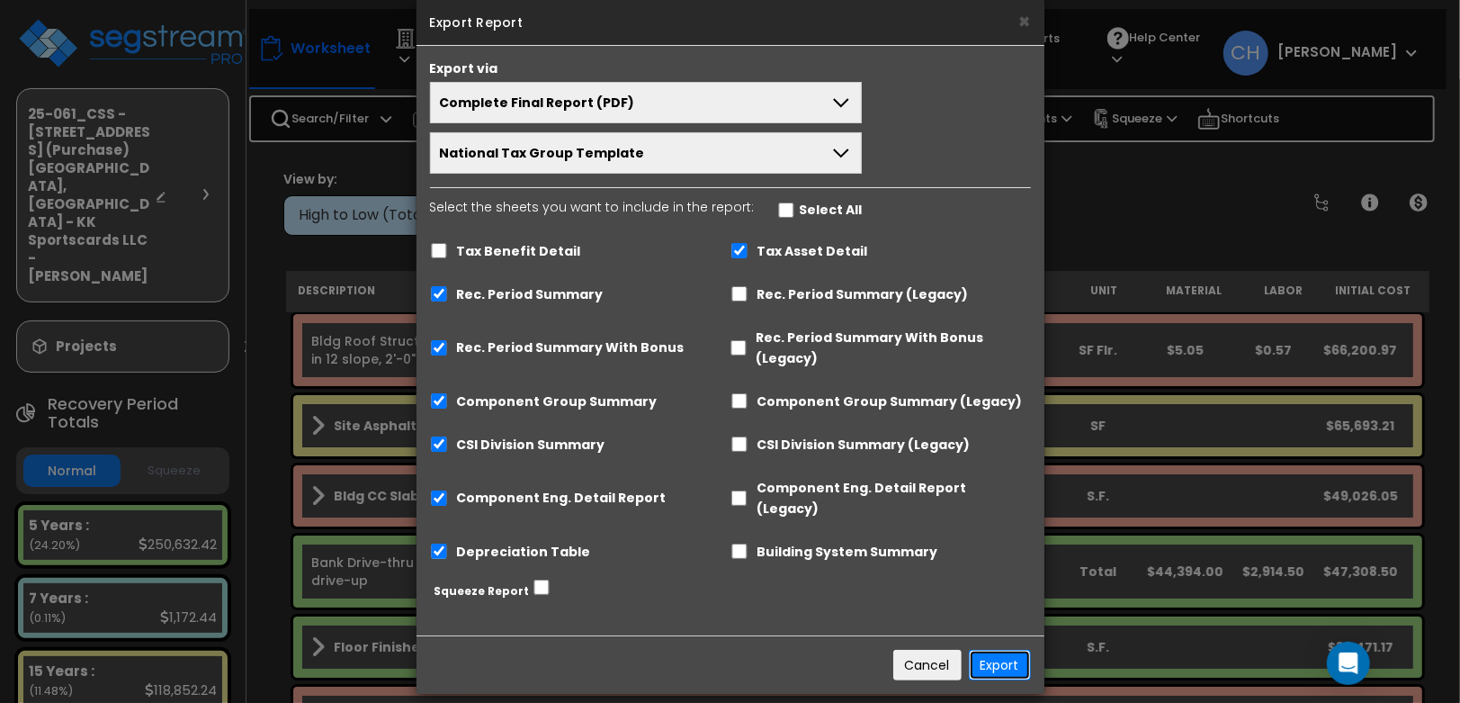
click at [1002, 650] on button "Export" at bounding box center [1000, 665] width 62 height 31
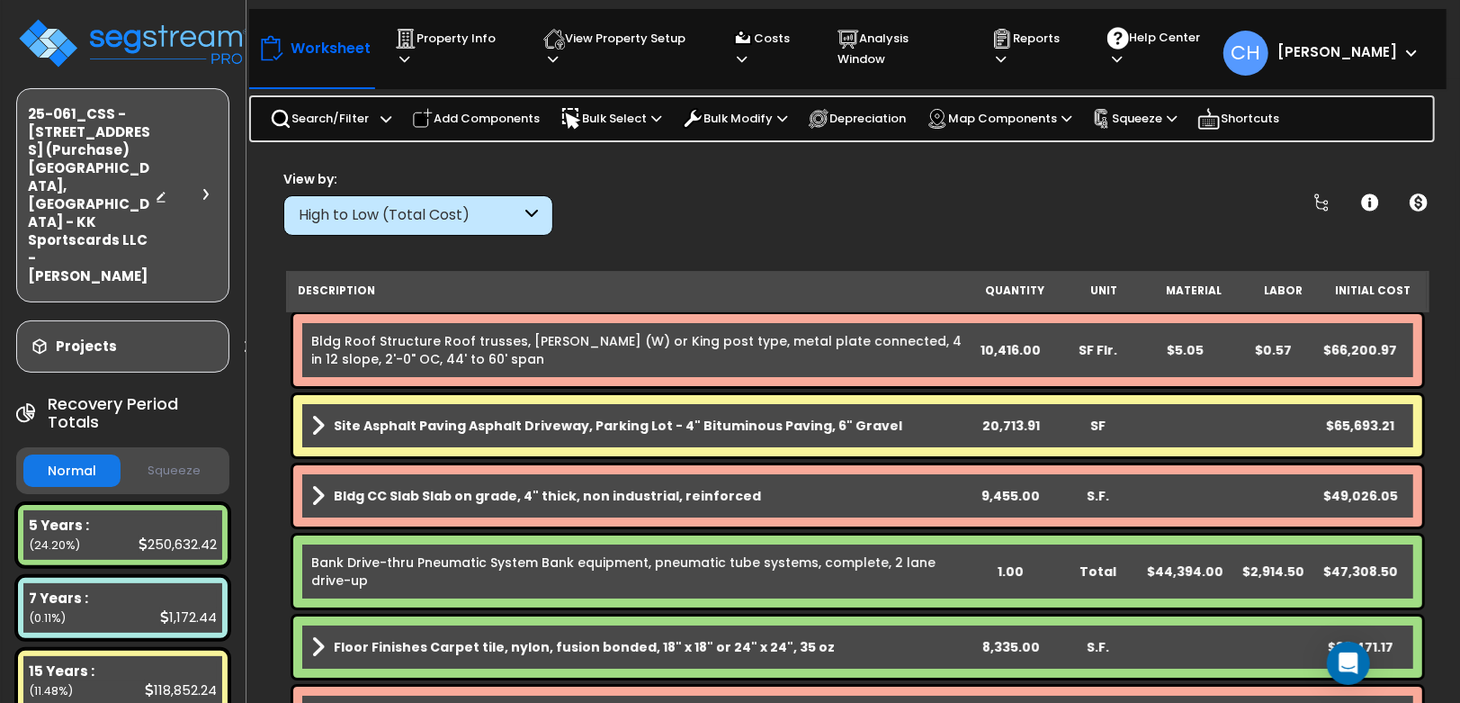
click at [170, 455] on button "Squeeze" at bounding box center [173, 470] width 97 height 31
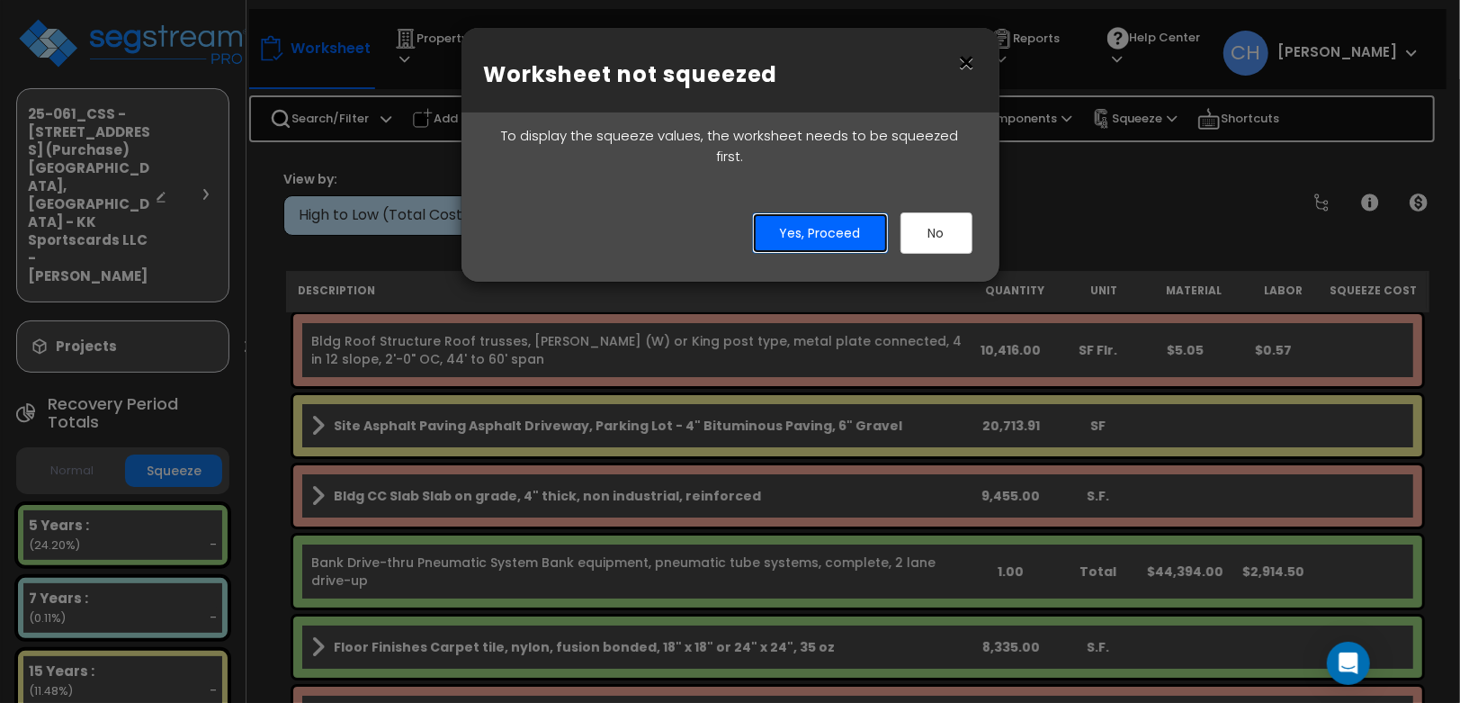
click at [845, 218] on button "Yes, Proceed" at bounding box center [820, 232] width 137 height 41
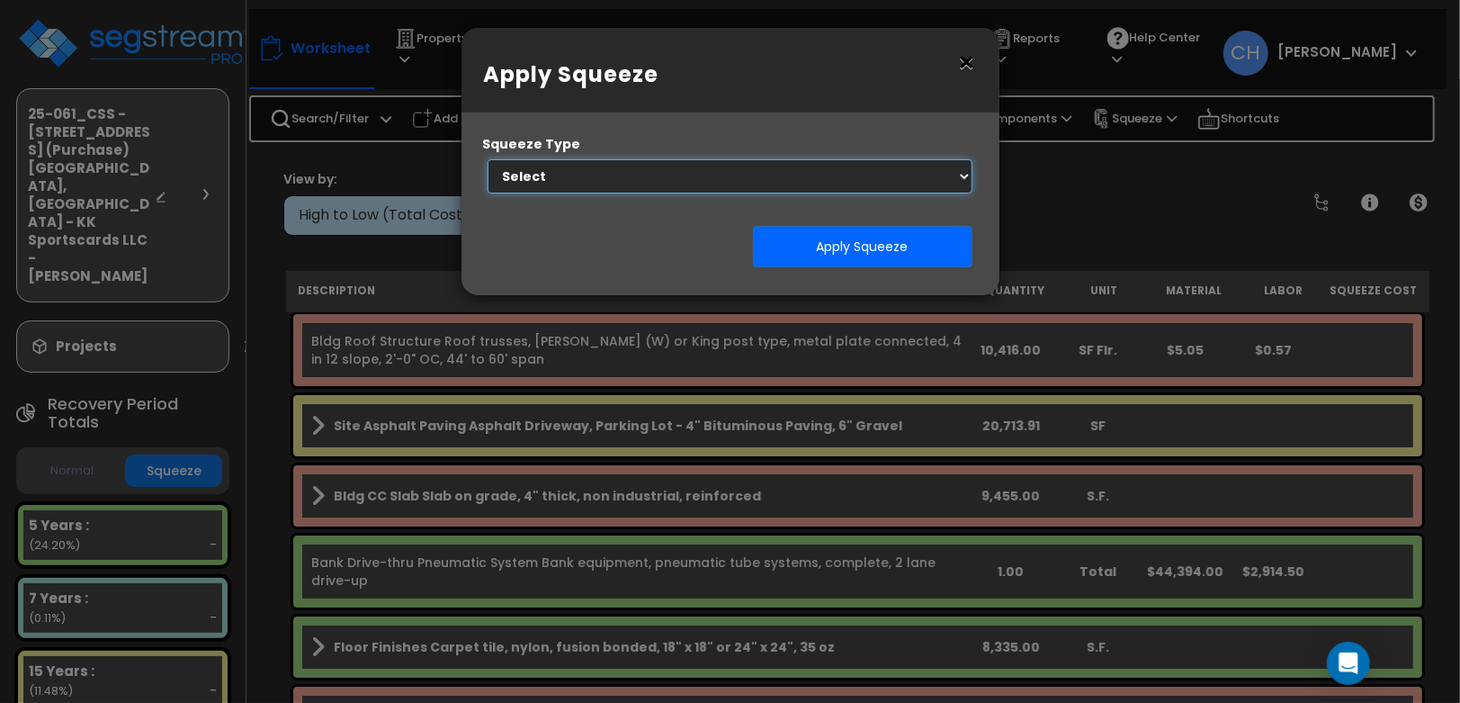
click at [731, 181] on select "Select 1. Squeeze Entire Worksheet 2. Squeeze by Takeoff Cost 3. Squeeze by Uni…" at bounding box center [731, 176] width 486 height 34
select select "squeeze_entire_takeoffsheet"
click at [488, 159] on select "Select 1. Squeeze Entire Worksheet 2. Squeeze by Takeoff Cost 3. Squeeze by Uni…" at bounding box center [731, 176] width 486 height 34
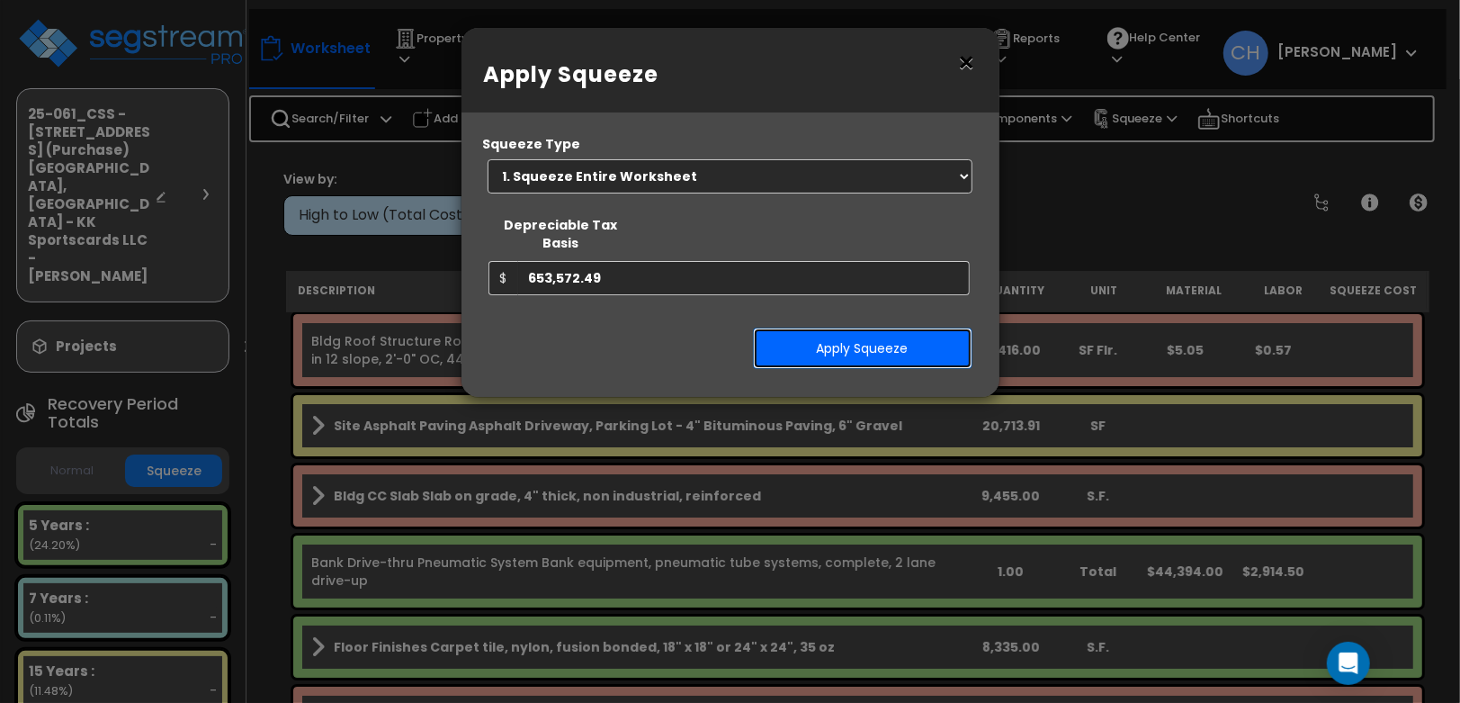
click at [844, 334] on button "Apply Squeeze" at bounding box center [863, 348] width 220 height 41
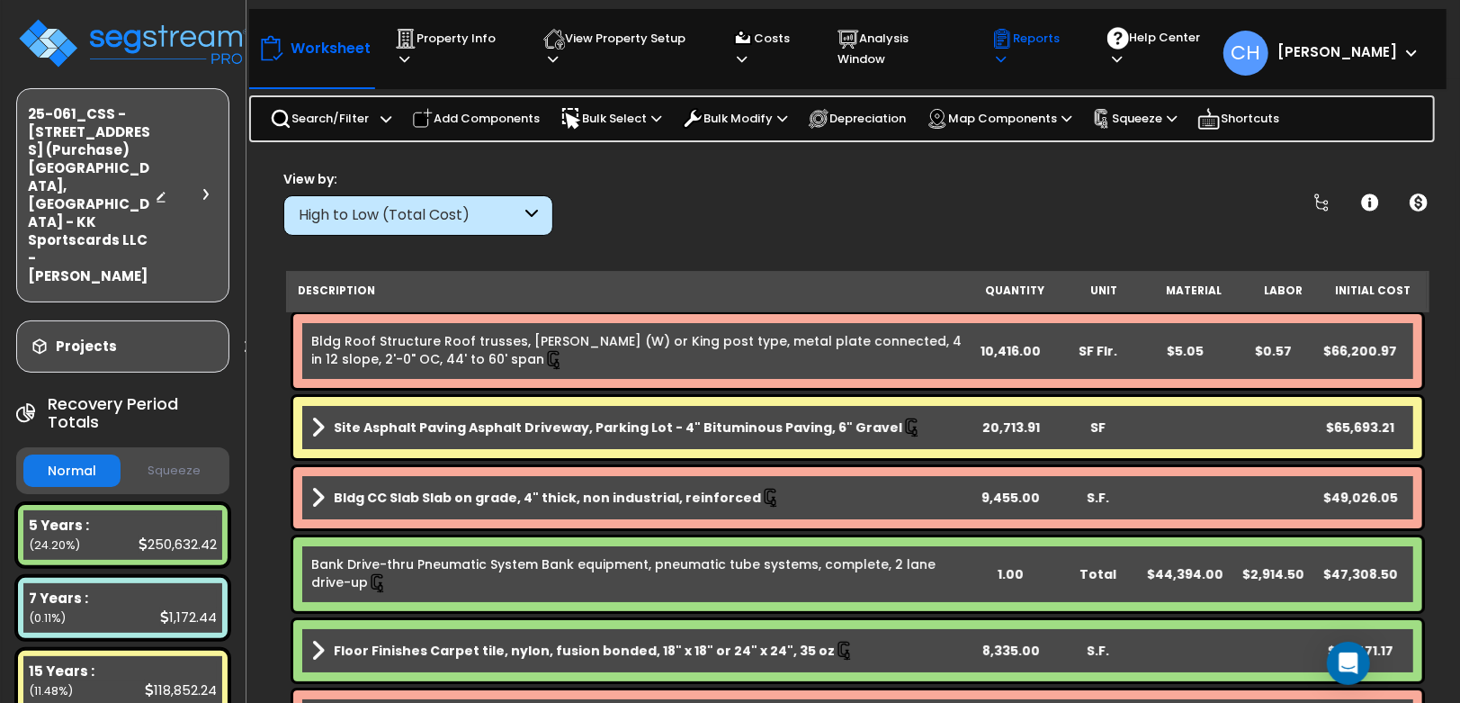
click at [1062, 44] on p "Reports" at bounding box center [1033, 48] width 82 height 41
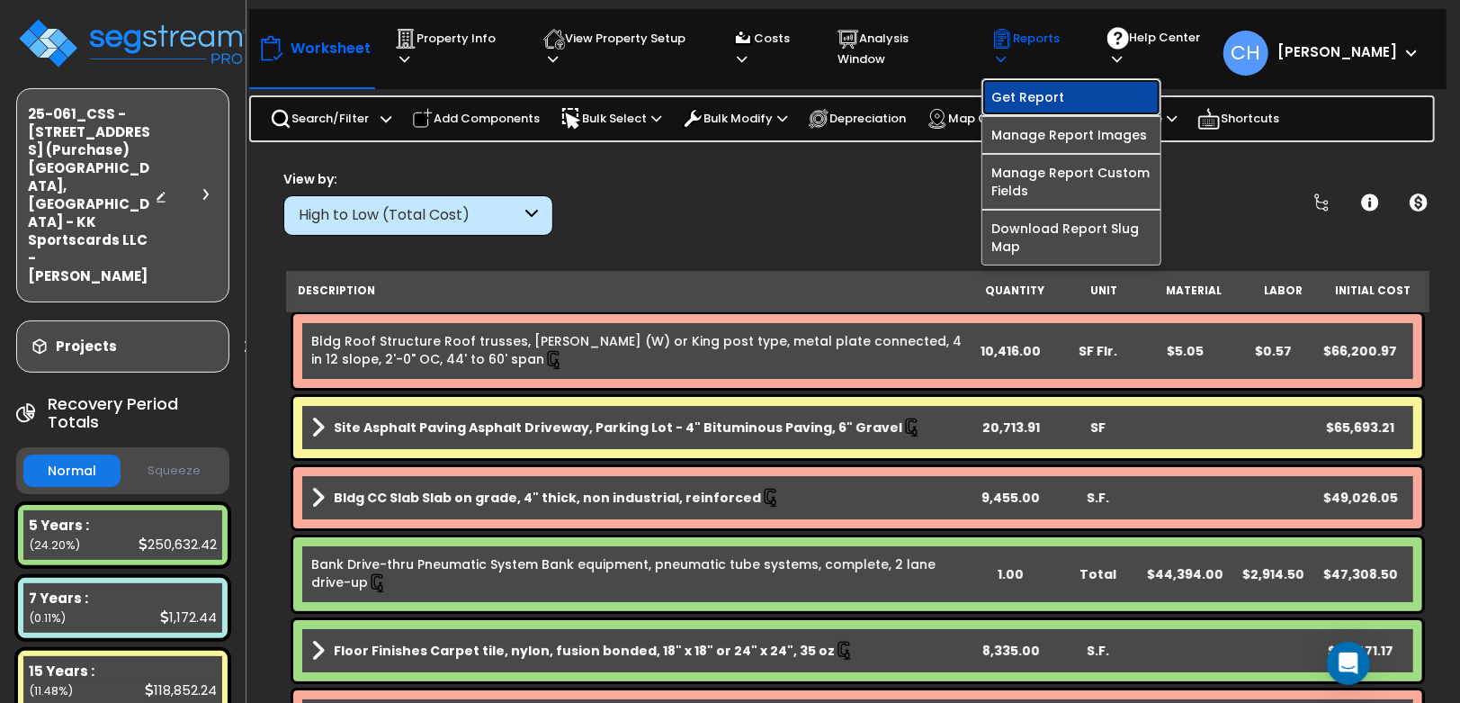
click at [1031, 88] on link "Get Report" at bounding box center [1072, 97] width 178 height 36
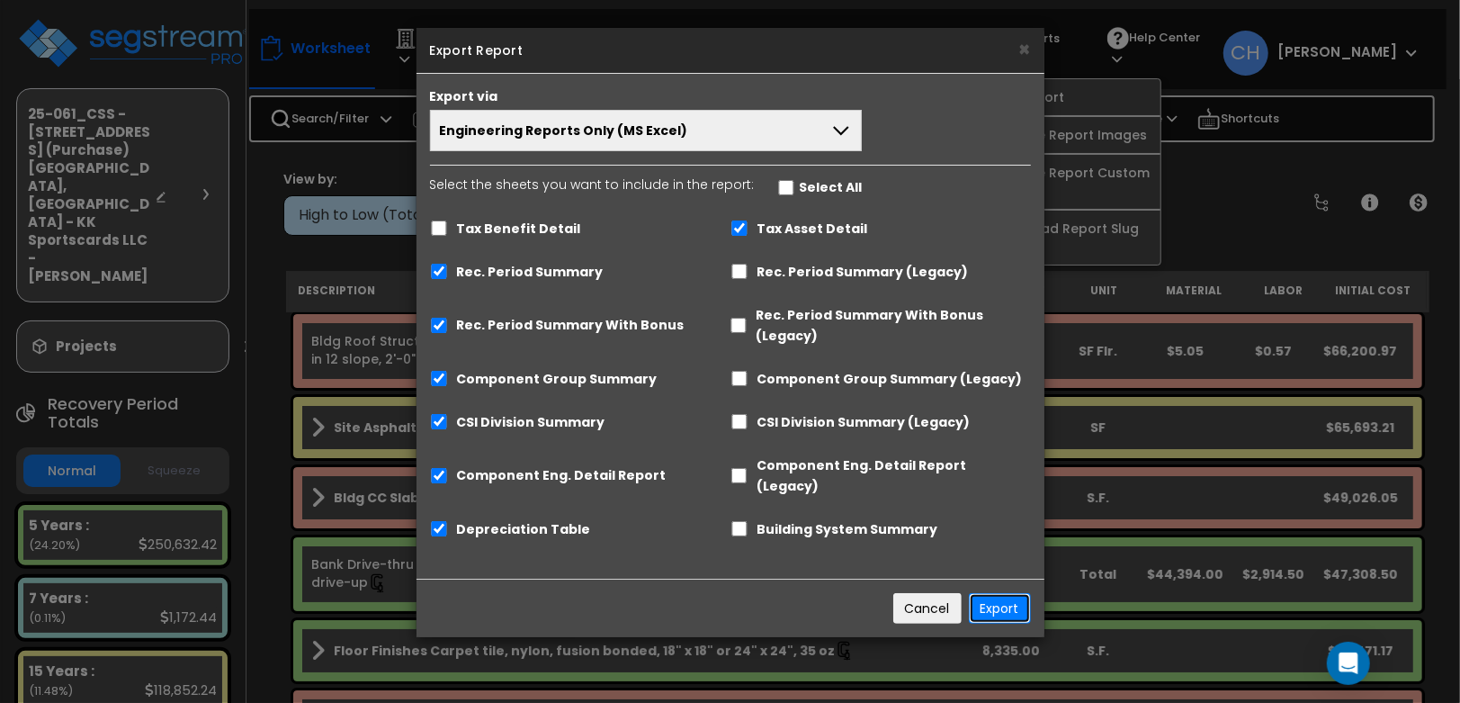
click at [992, 593] on button "Export" at bounding box center [1000, 608] width 62 height 31
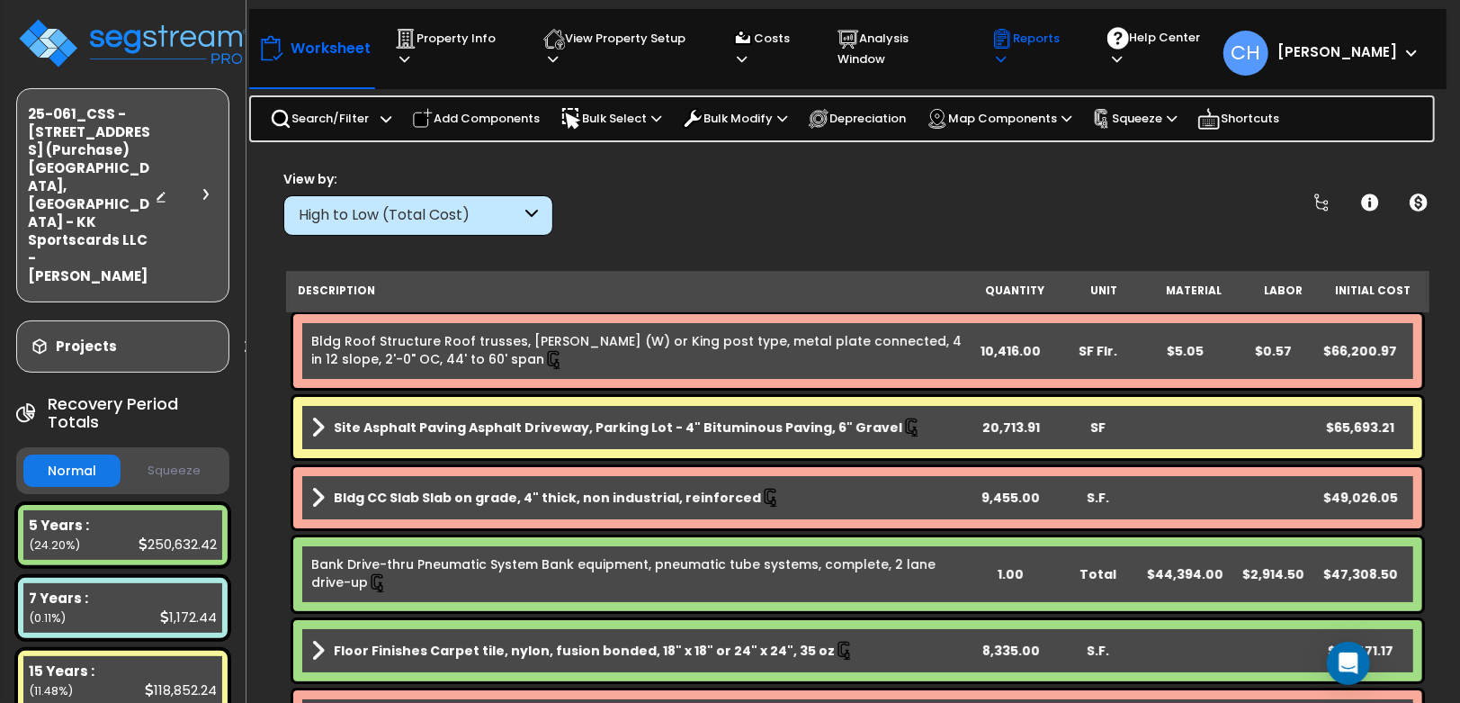
click at [1063, 46] on p "Reports" at bounding box center [1033, 48] width 82 height 41
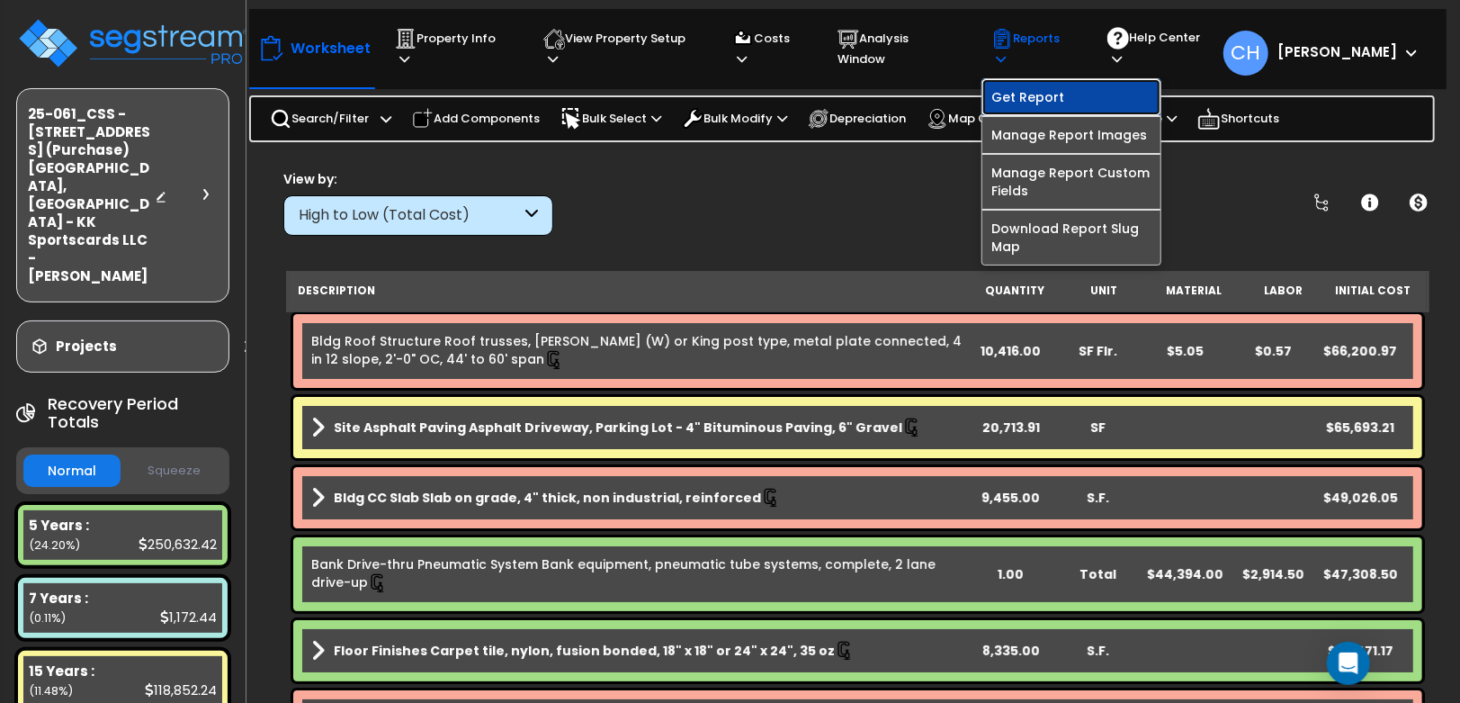
click at [1047, 81] on link "Get Report" at bounding box center [1072, 97] width 178 height 36
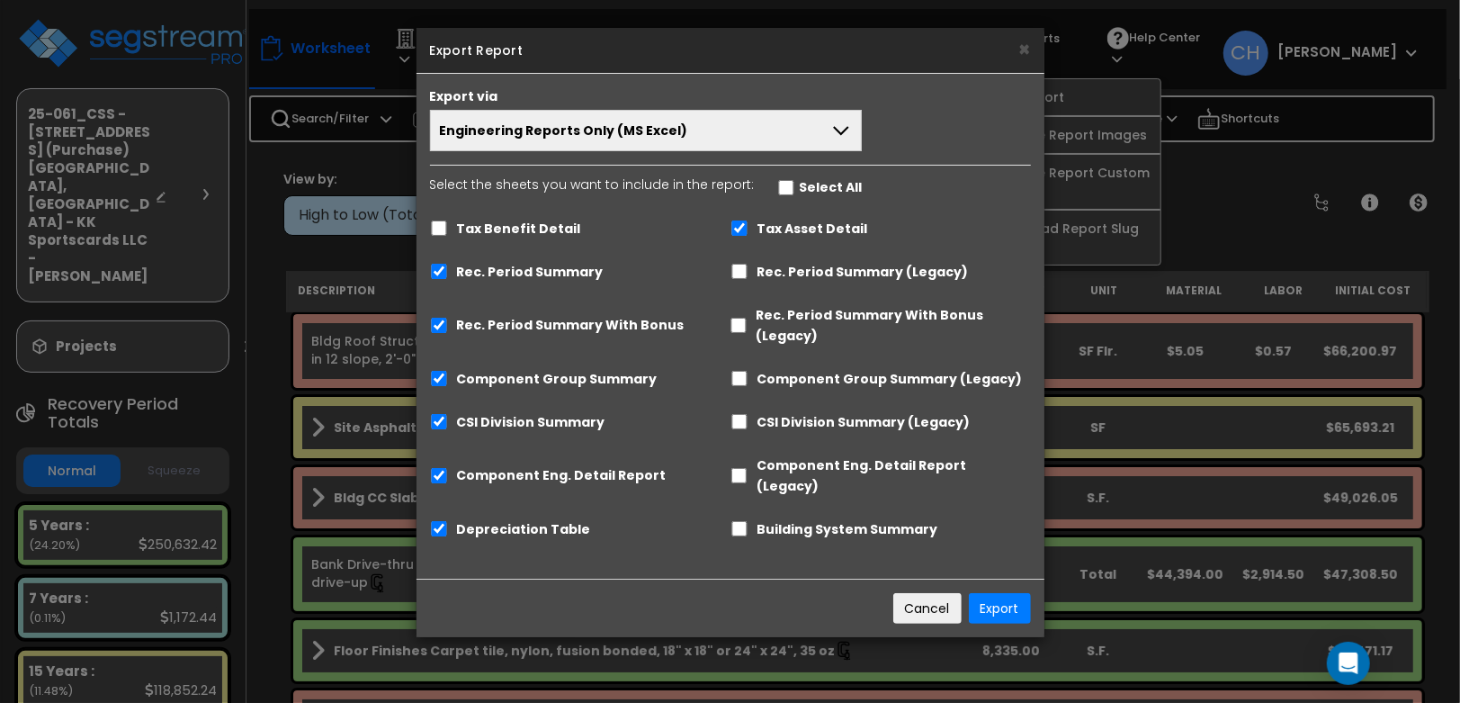
click at [637, 119] on button "Engineering Reports Only (MS Excel)" at bounding box center [646, 130] width 433 height 41
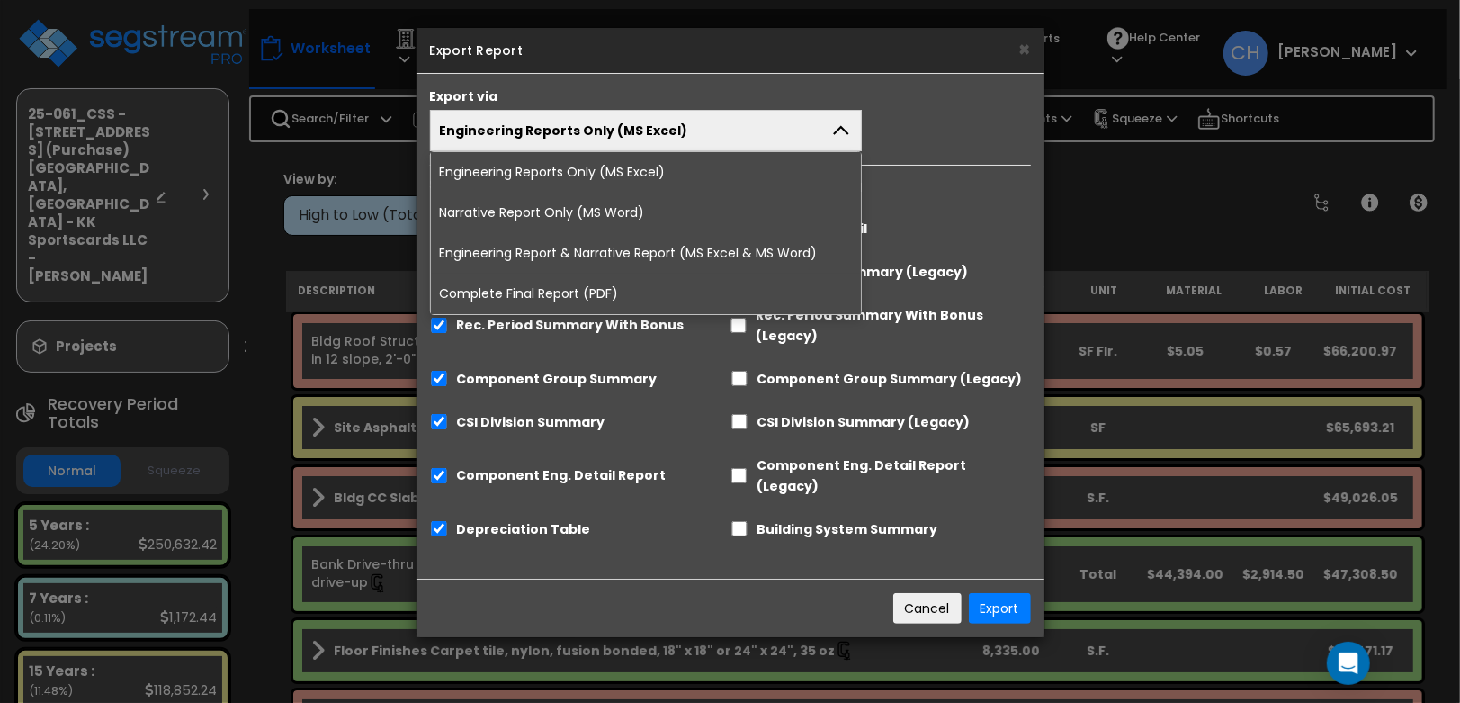
click at [583, 292] on li "Complete Final Report (PDF)" at bounding box center [646, 294] width 431 height 40
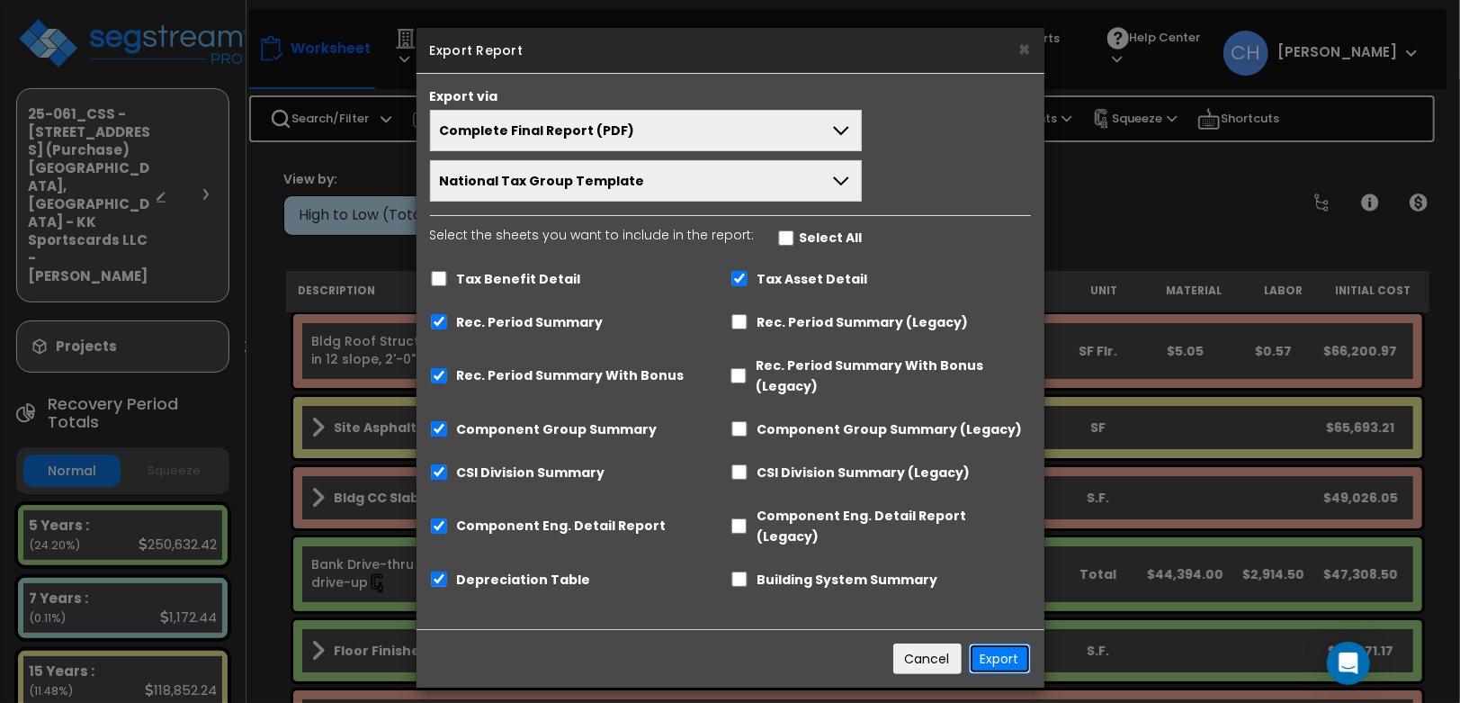
click at [990, 643] on button "Export" at bounding box center [1000, 658] width 62 height 31
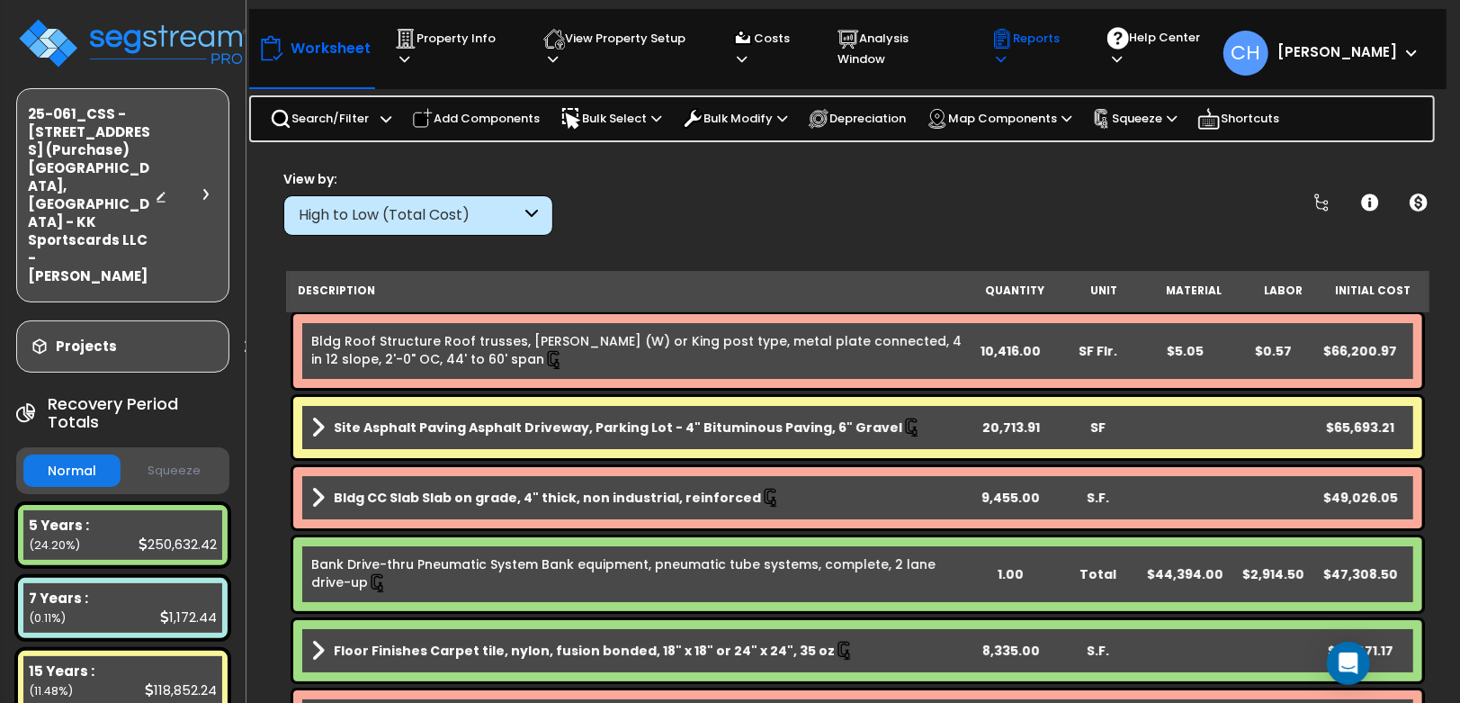
click at [1053, 46] on p "Reports" at bounding box center [1033, 48] width 82 height 41
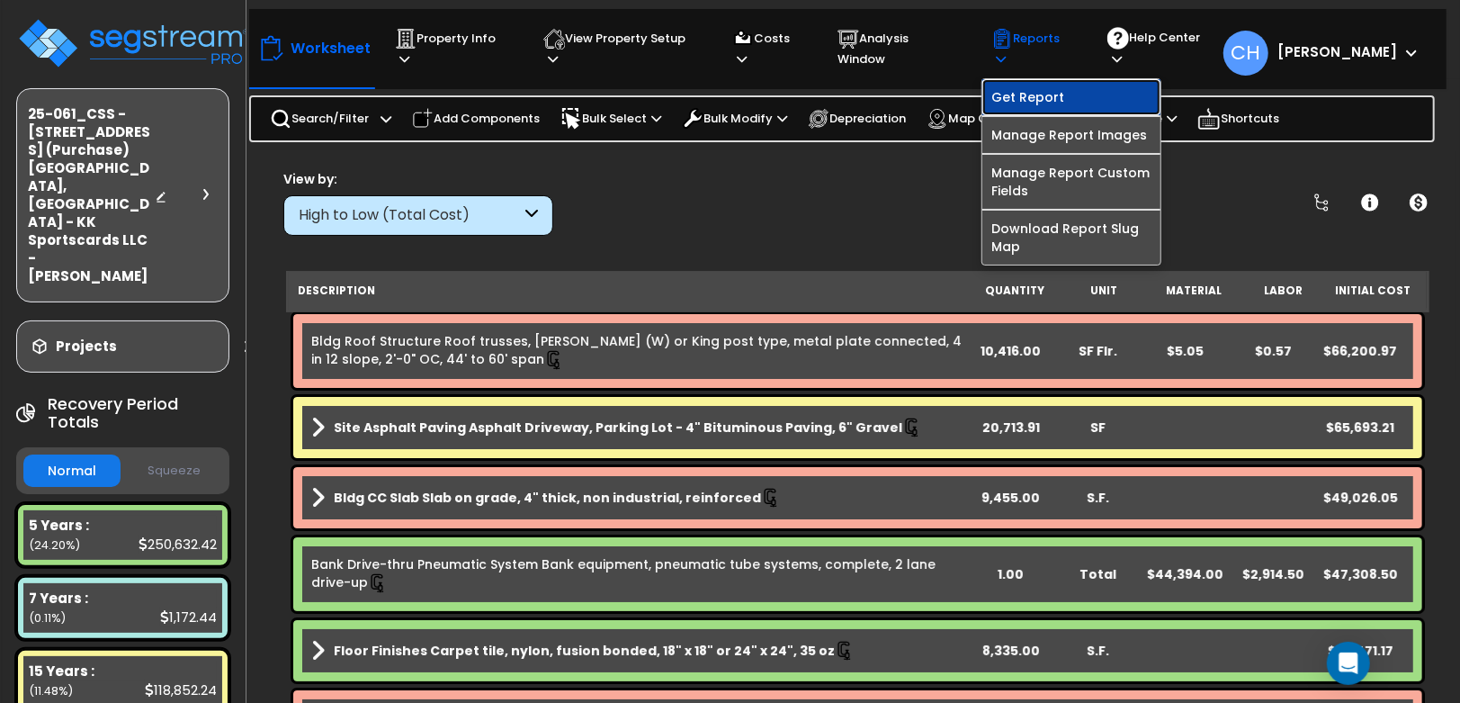
click at [1056, 81] on link "Get Report" at bounding box center [1072, 97] width 178 height 36
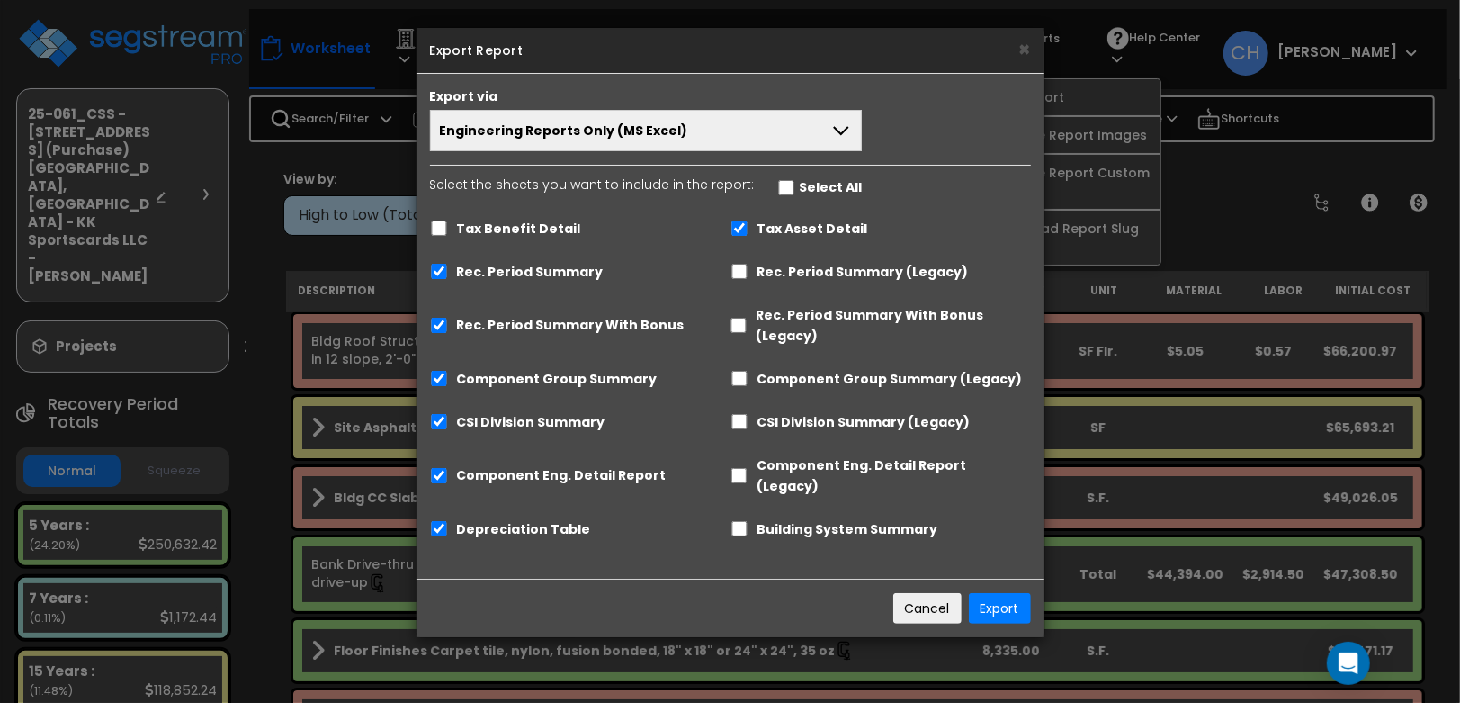
click at [652, 126] on span "Engineering Reports Only (MS Excel)" at bounding box center [564, 130] width 248 height 18
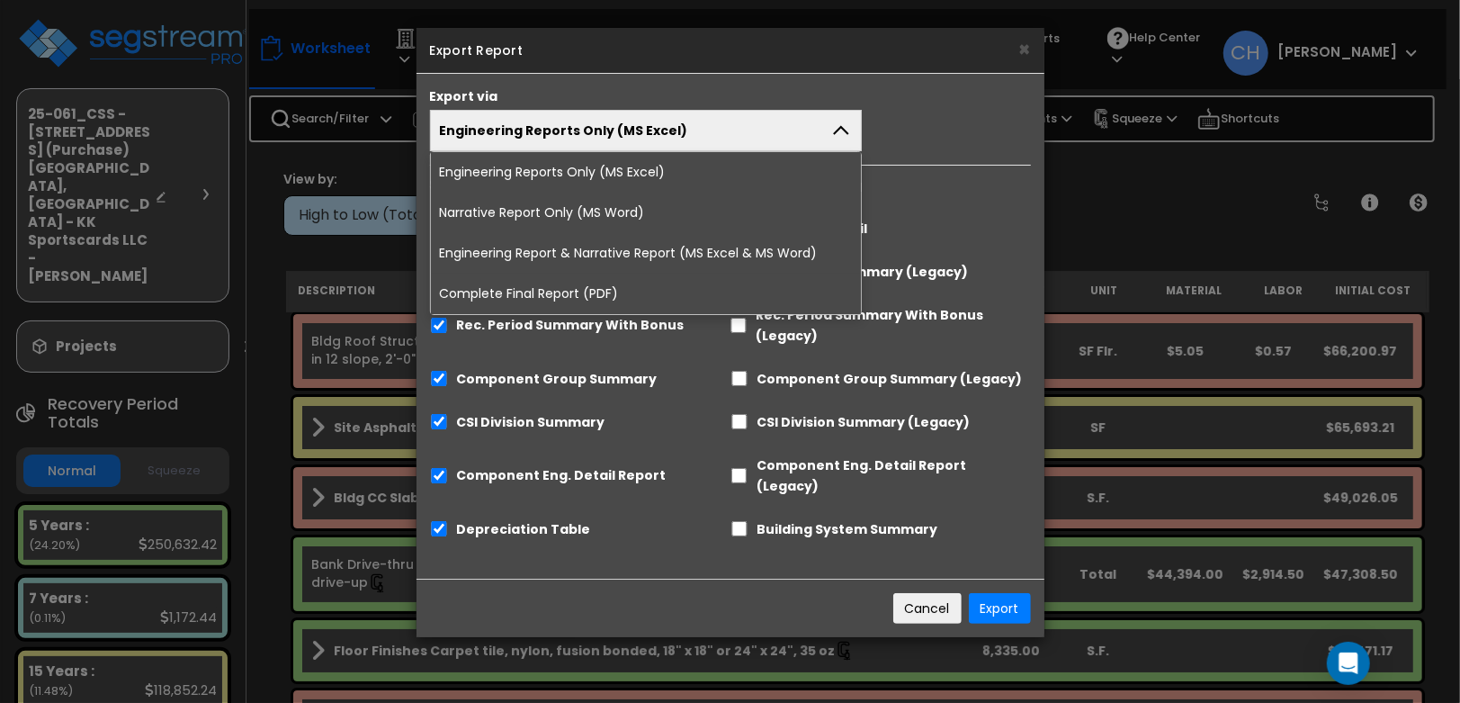
click at [583, 295] on li "Complete Final Report (PDF)" at bounding box center [646, 294] width 431 height 40
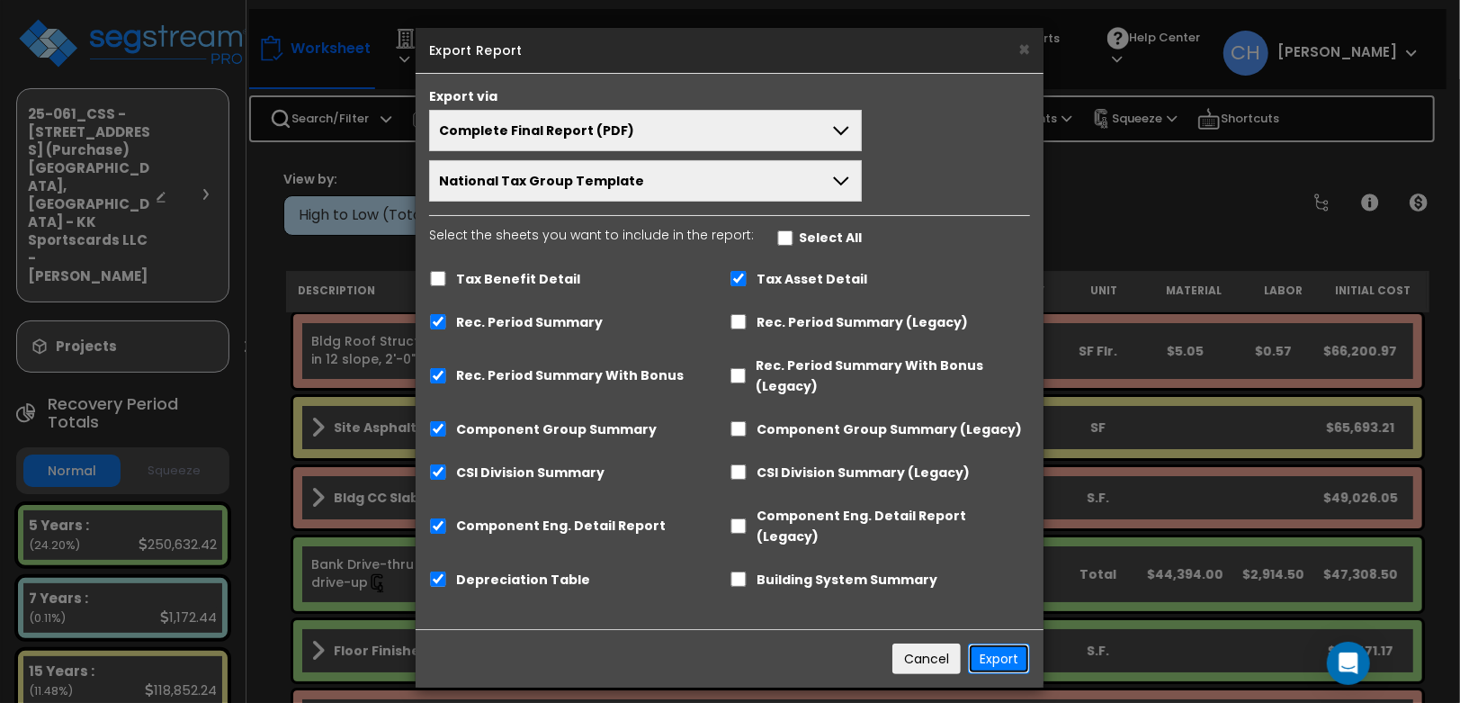
click at [1001, 643] on button "Export" at bounding box center [999, 658] width 62 height 31
